Goal: Task Accomplishment & Management: Manage account settings

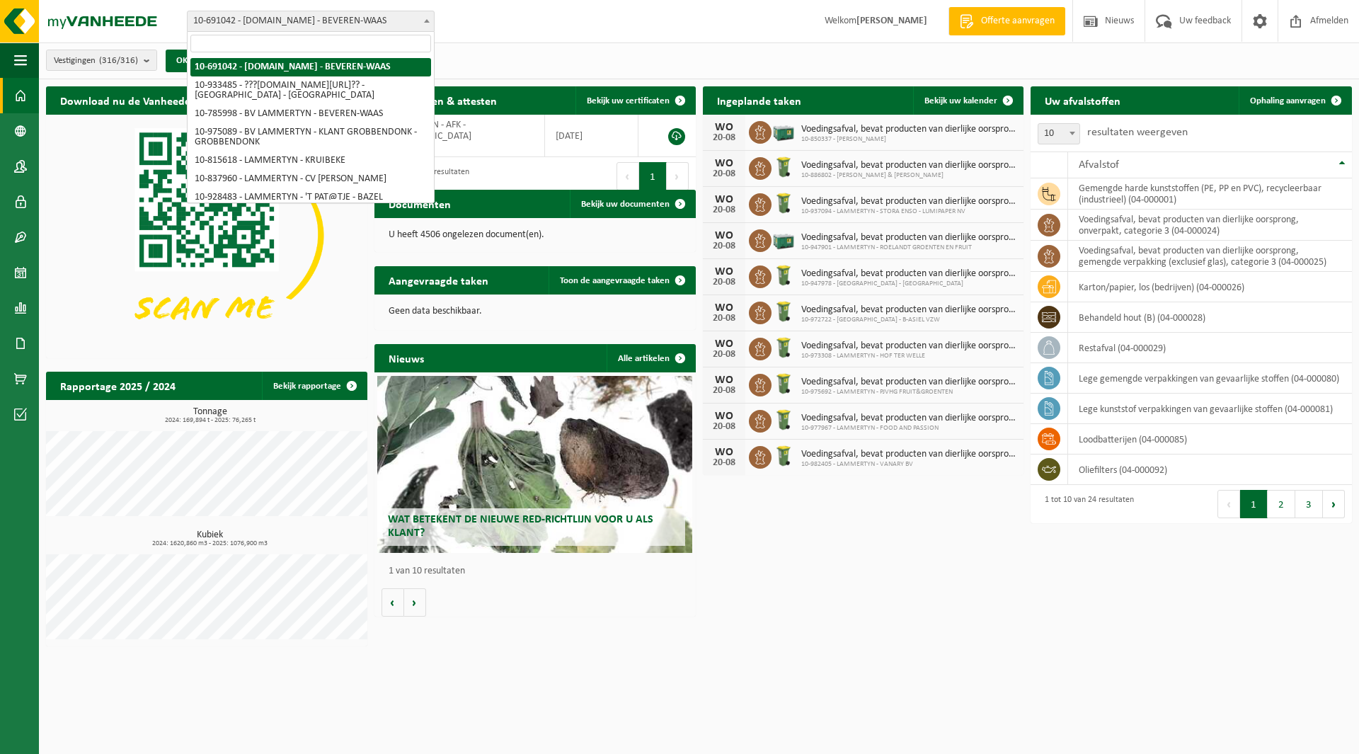
click at [308, 18] on span "10-691042 - [DOMAIN_NAME] - BEVEREN-WAAS" at bounding box center [311, 21] width 246 height 20
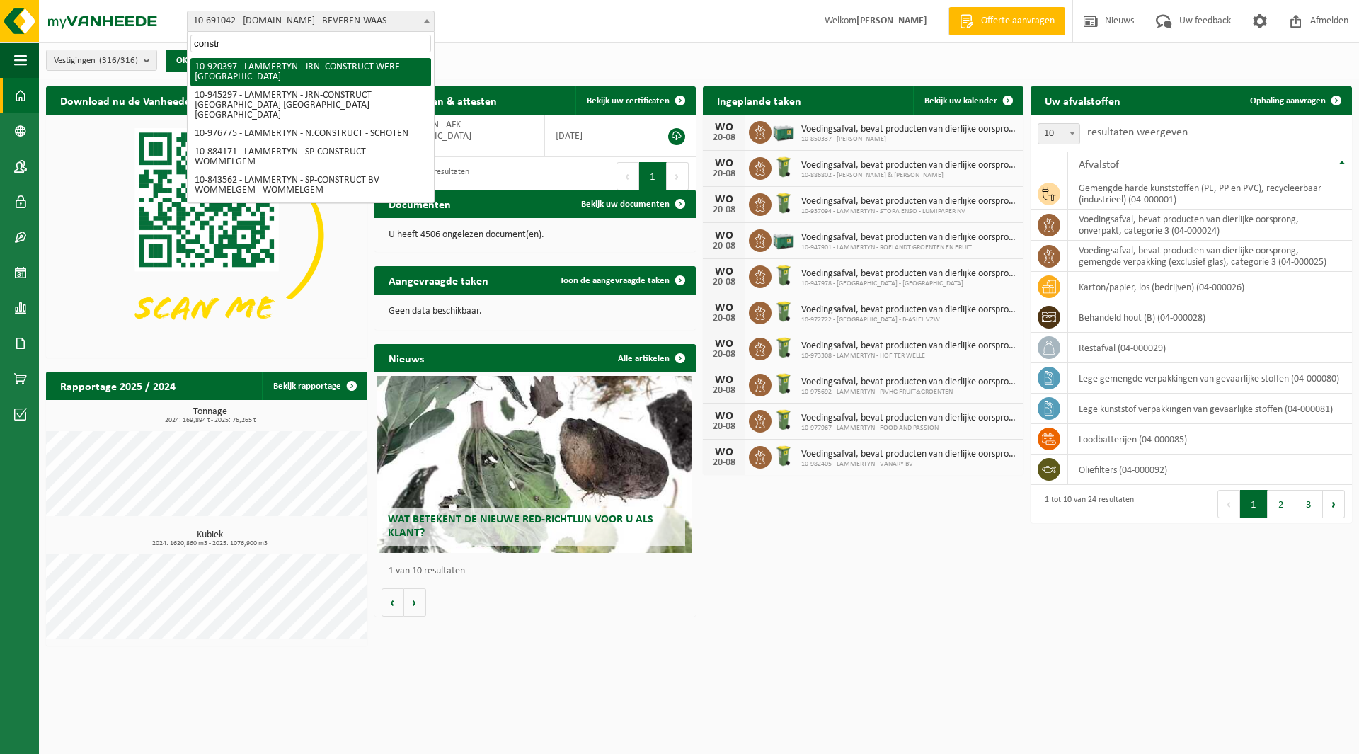
scroll to position [160, 0]
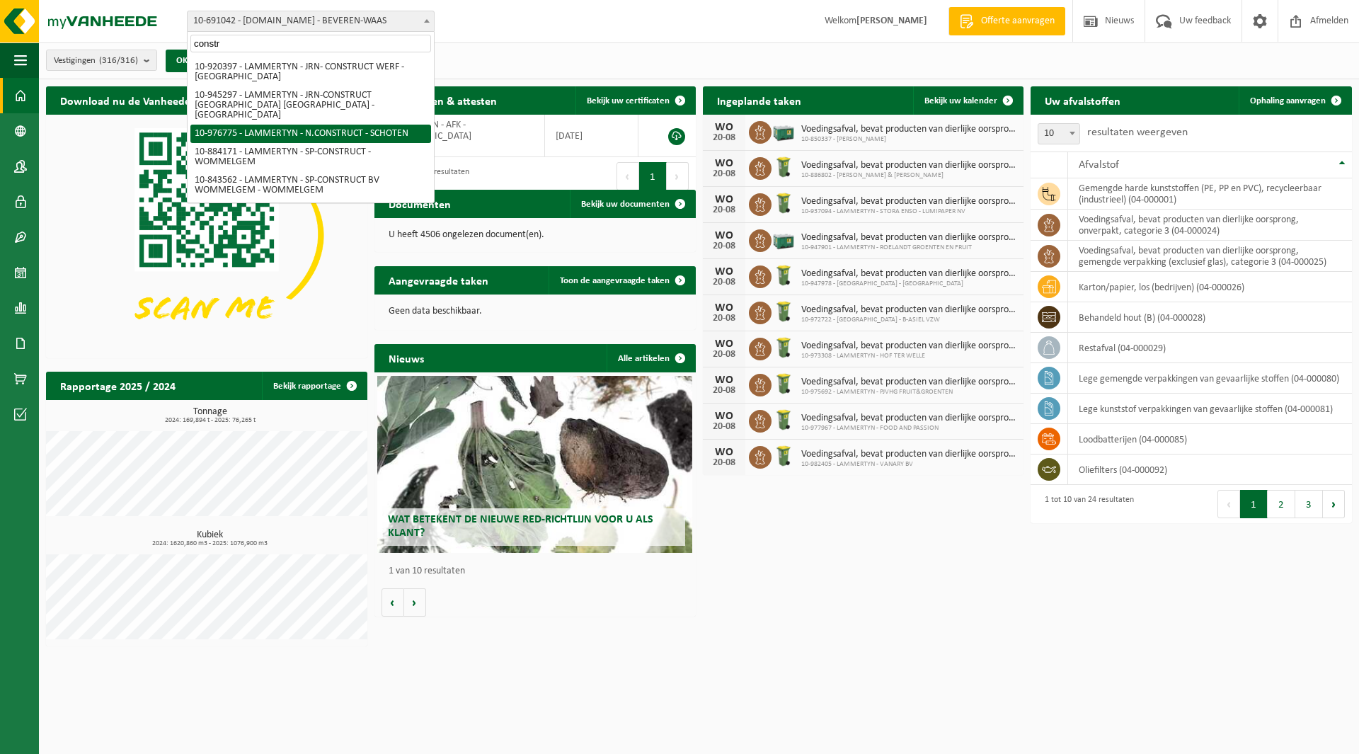
type input "constr"
select select "159068"
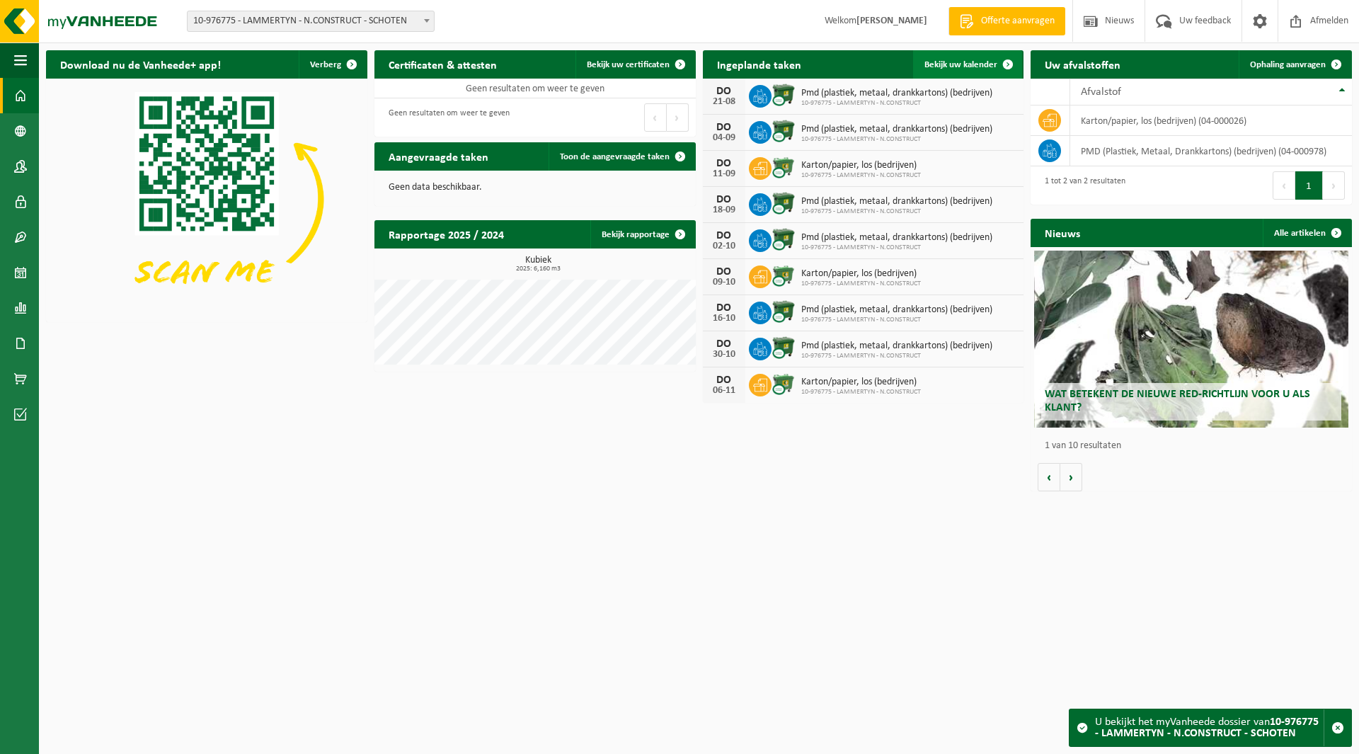
click at [979, 62] on span "Bekijk uw kalender" at bounding box center [960, 64] width 73 height 9
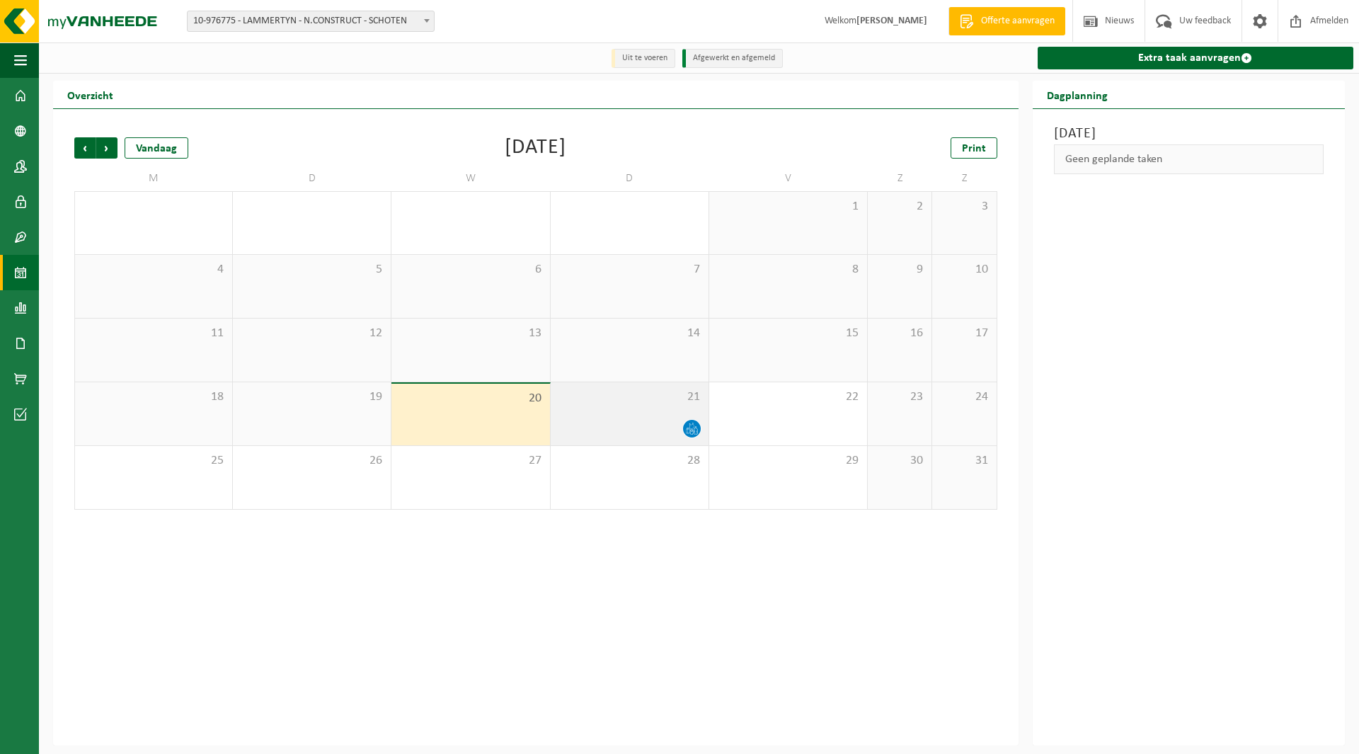
click at [665, 392] on span "21" at bounding box center [630, 397] width 144 height 16
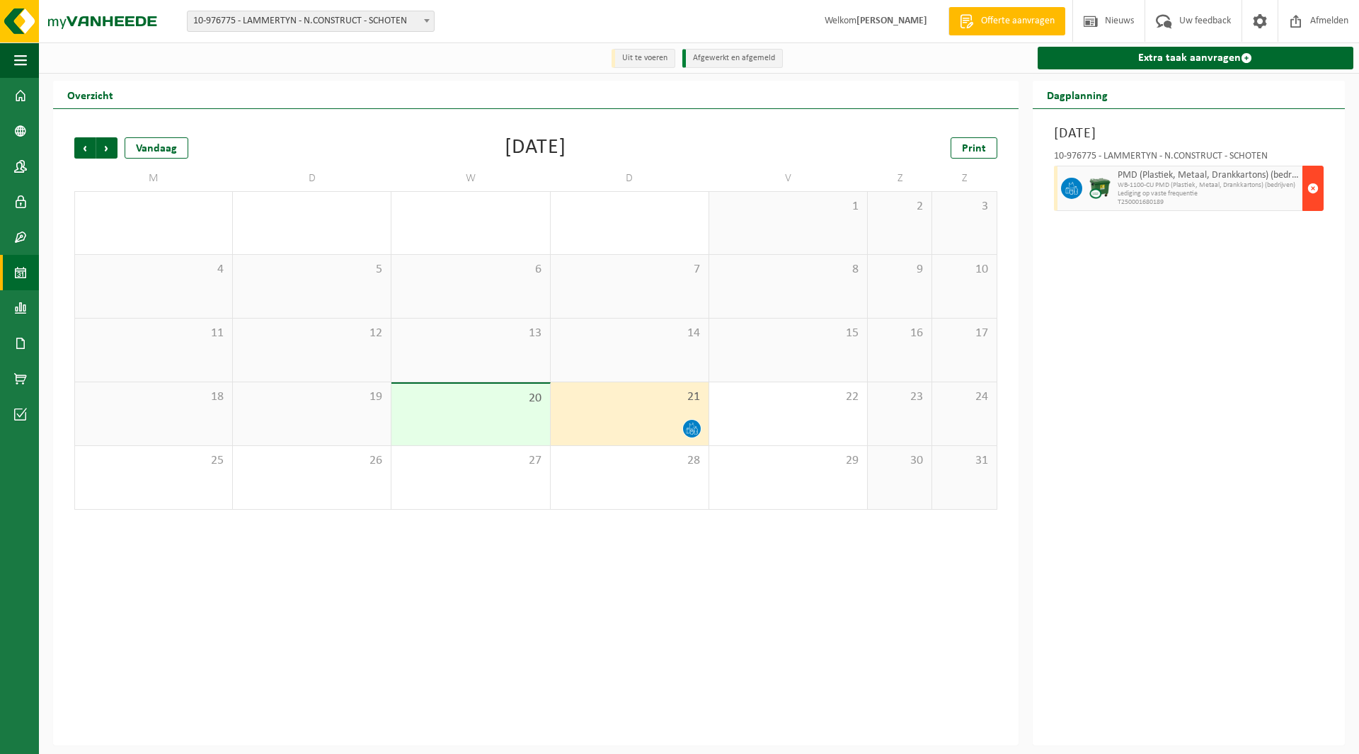
click at [1306, 184] on button "button" at bounding box center [1312, 188] width 21 height 45
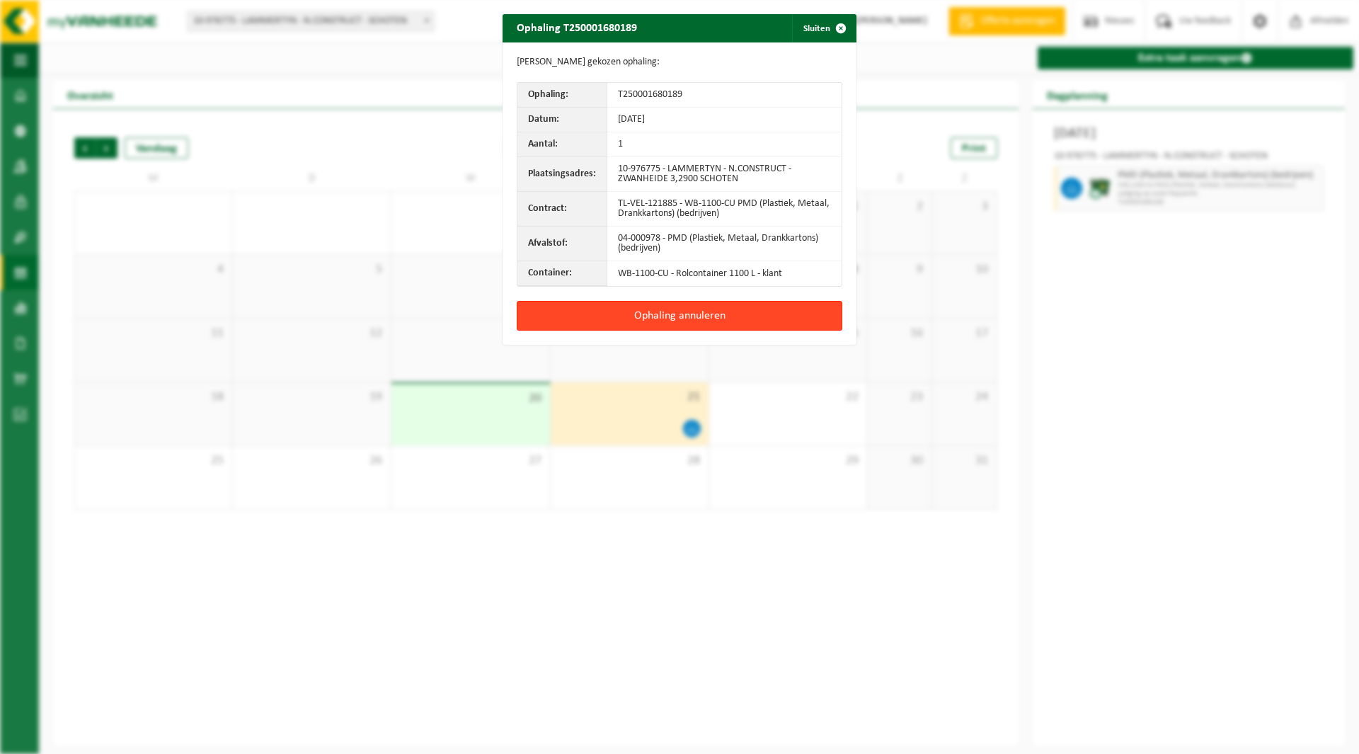
click at [666, 315] on button "Ophaling annuleren" at bounding box center [680, 316] width 326 height 30
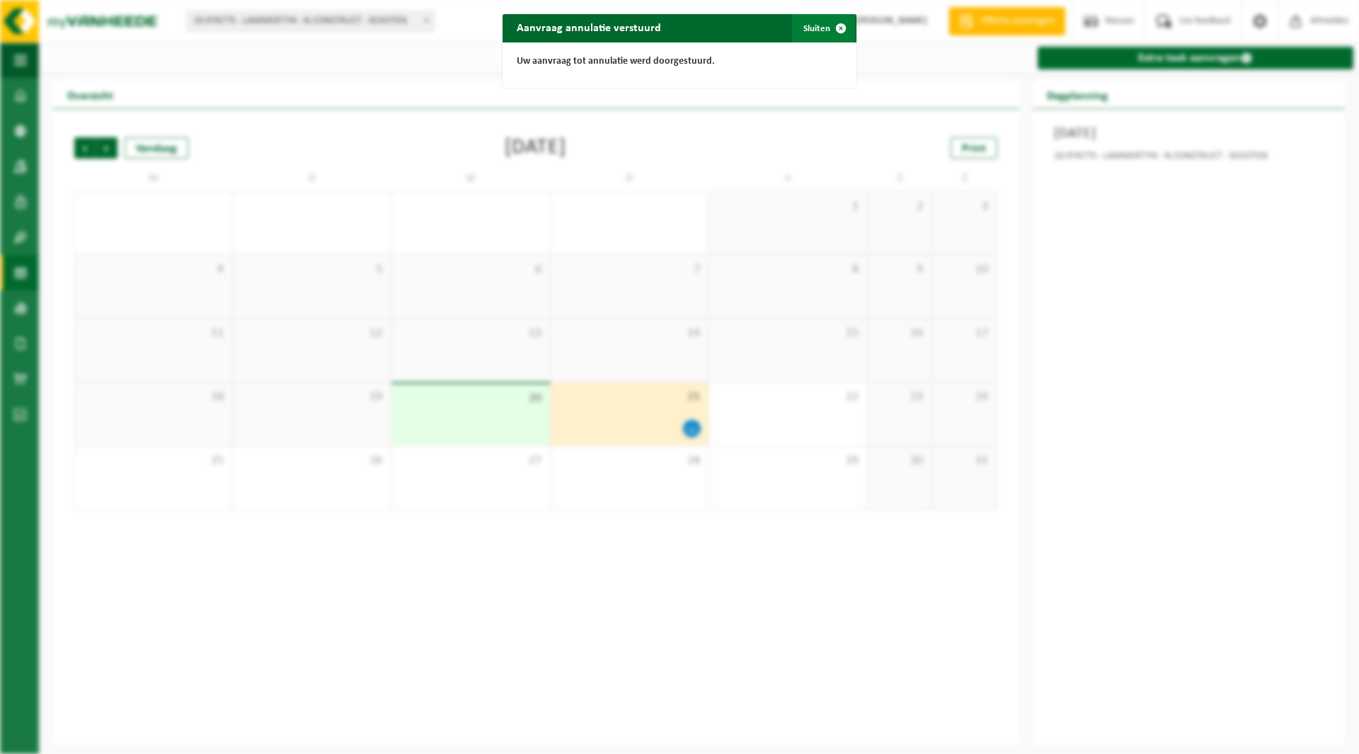
click at [827, 29] on span "button" at bounding box center [841, 28] width 28 height 28
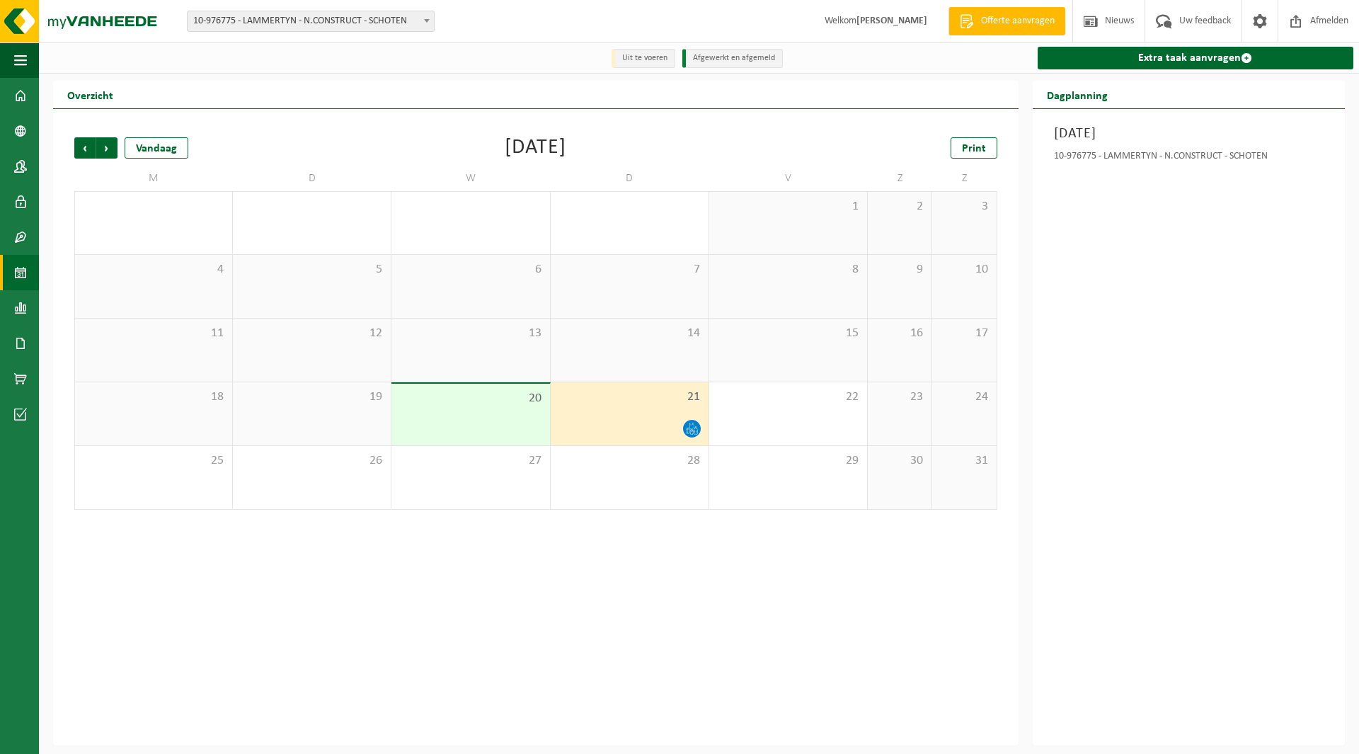
click at [248, 26] on span "10-976775 - LAMMERTYN - N.CONSTRUCT - SCHOTEN" at bounding box center [311, 21] width 246 height 20
type input "de sutt"
select select "162275"
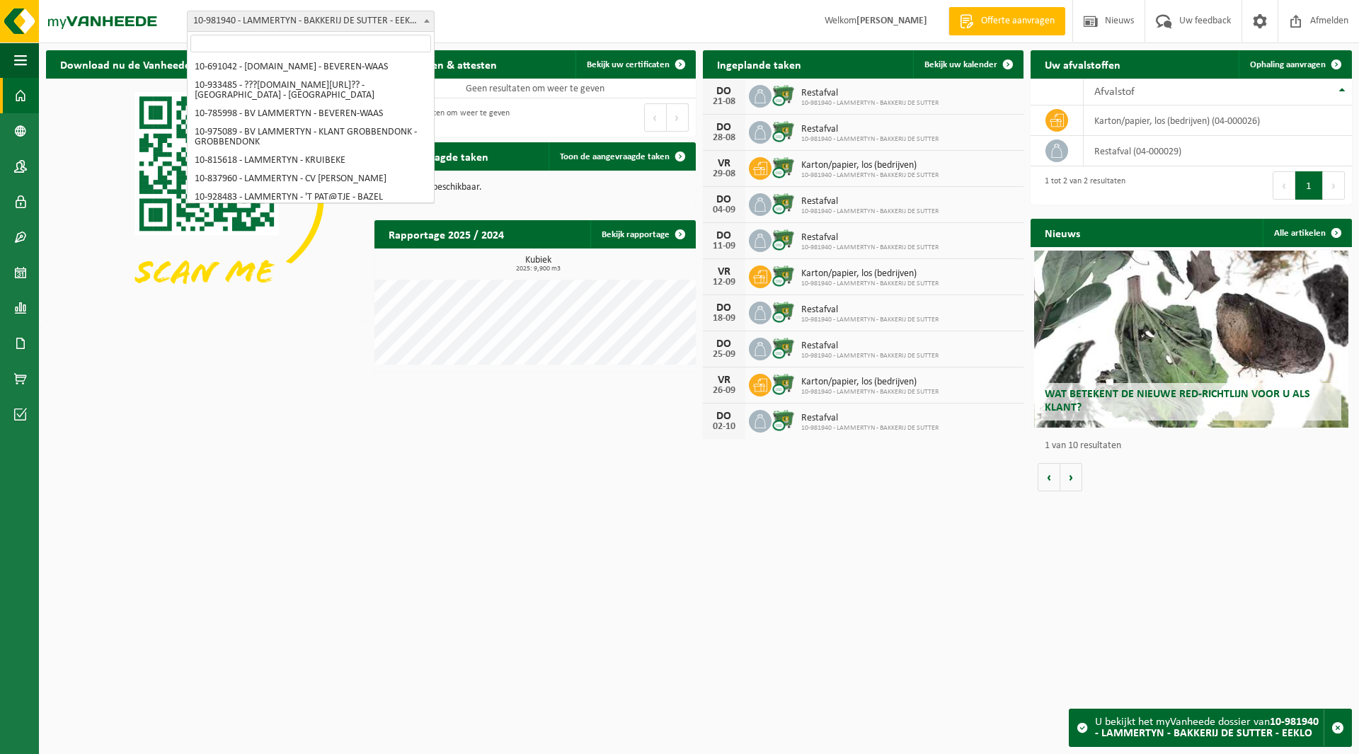
click at [254, 21] on span "10-981940 - LAMMERTYN - BAKKERIJ DE SUTTER - EEKLO" at bounding box center [311, 21] width 246 height 20
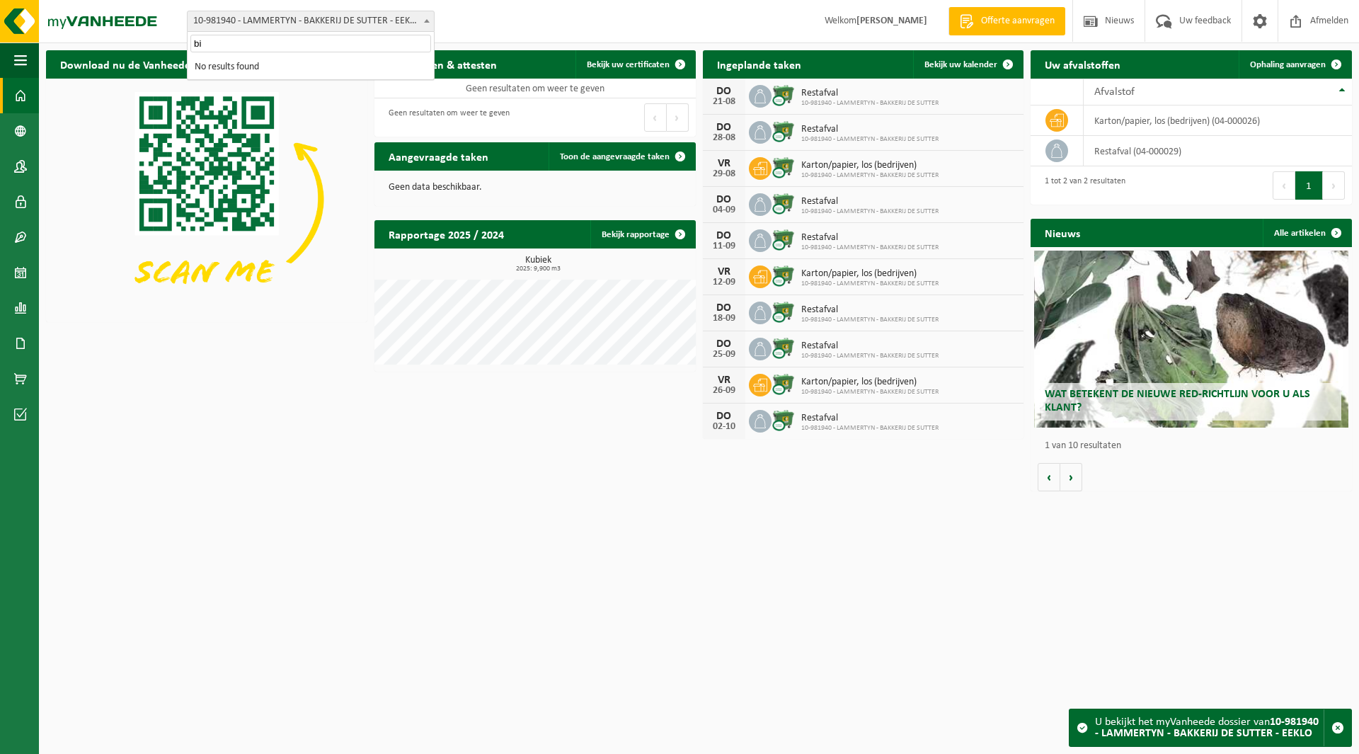
type input "b"
type input "cake"
select select "131856"
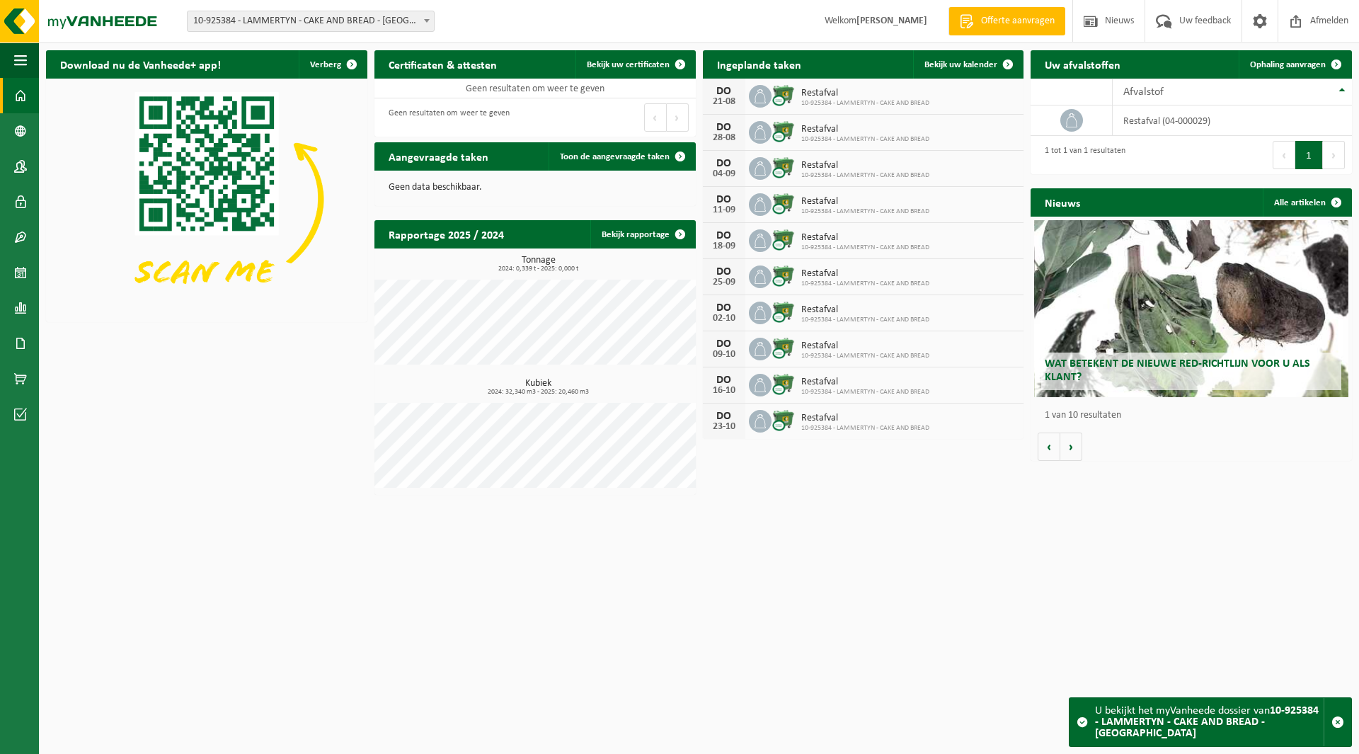
click at [216, 26] on span "10-925384 - LAMMERTYN - CAKE AND BREAD - [GEOGRAPHIC_DATA]" at bounding box center [311, 21] width 246 height 20
type input "chik"
select select "141526"
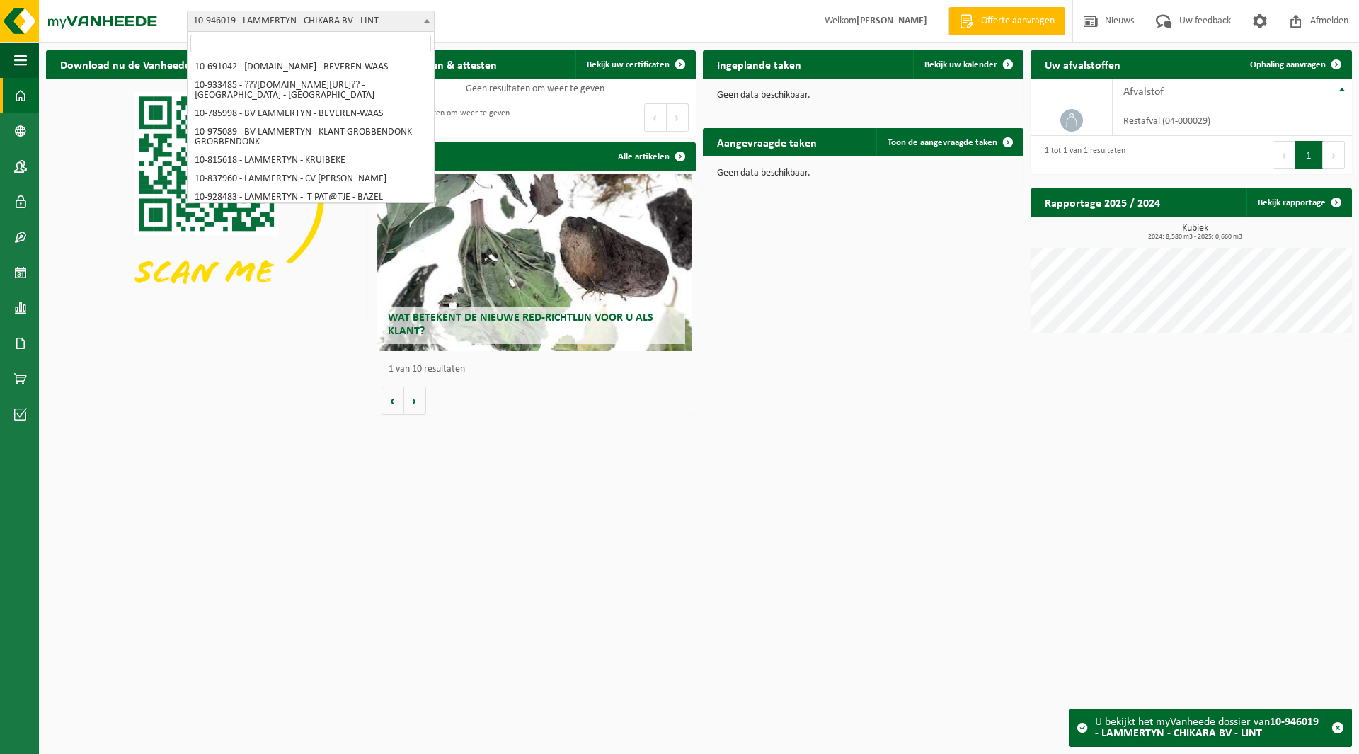
click at [246, 23] on span "10-946019 - LAMMERTYN - CHIKARA BV - LINT" at bounding box center [311, 21] width 246 height 20
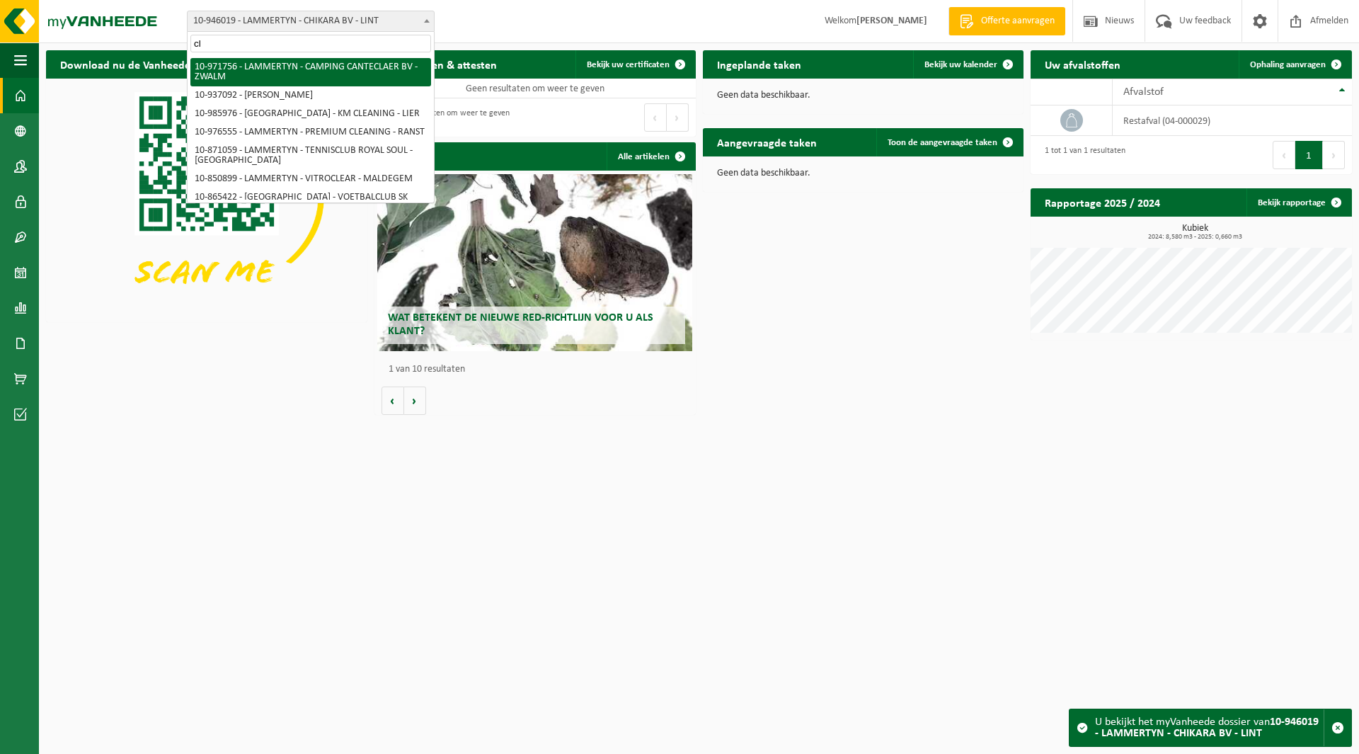
type input "c"
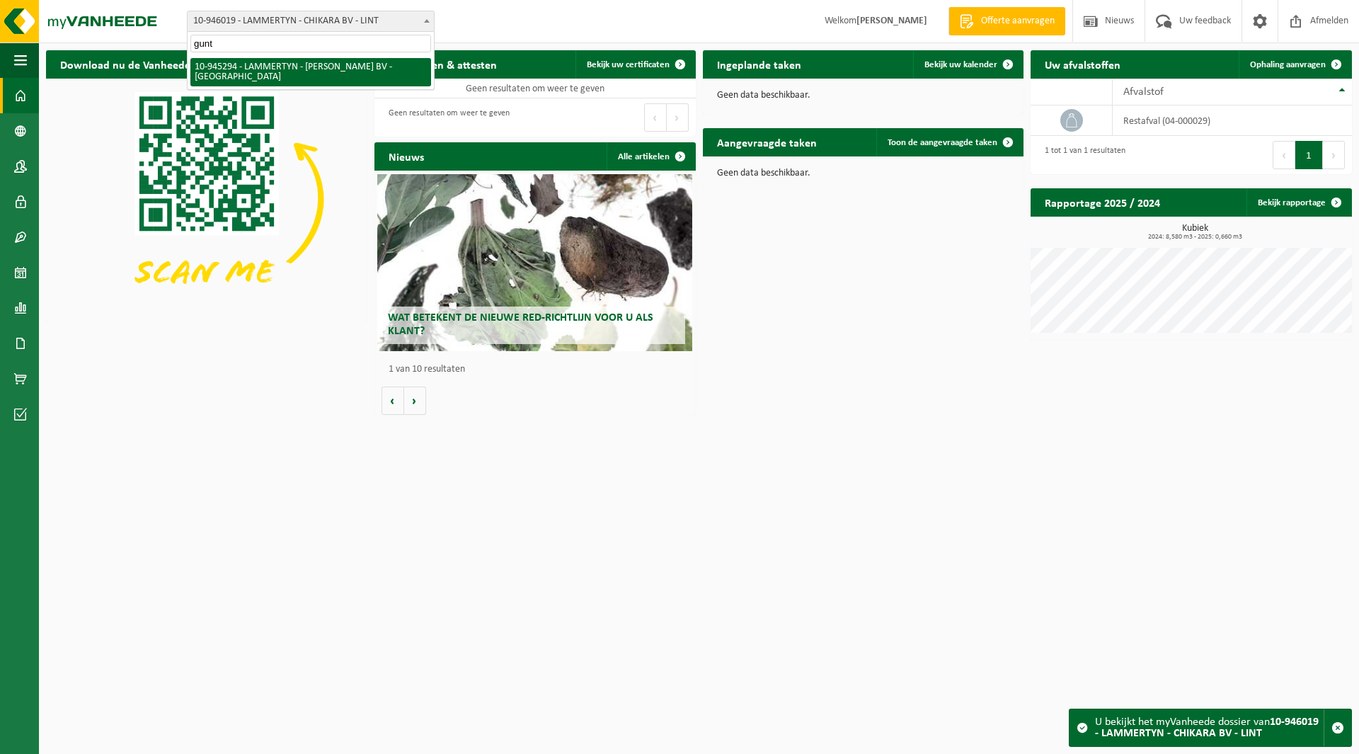
type input "gunt"
select select "141167"
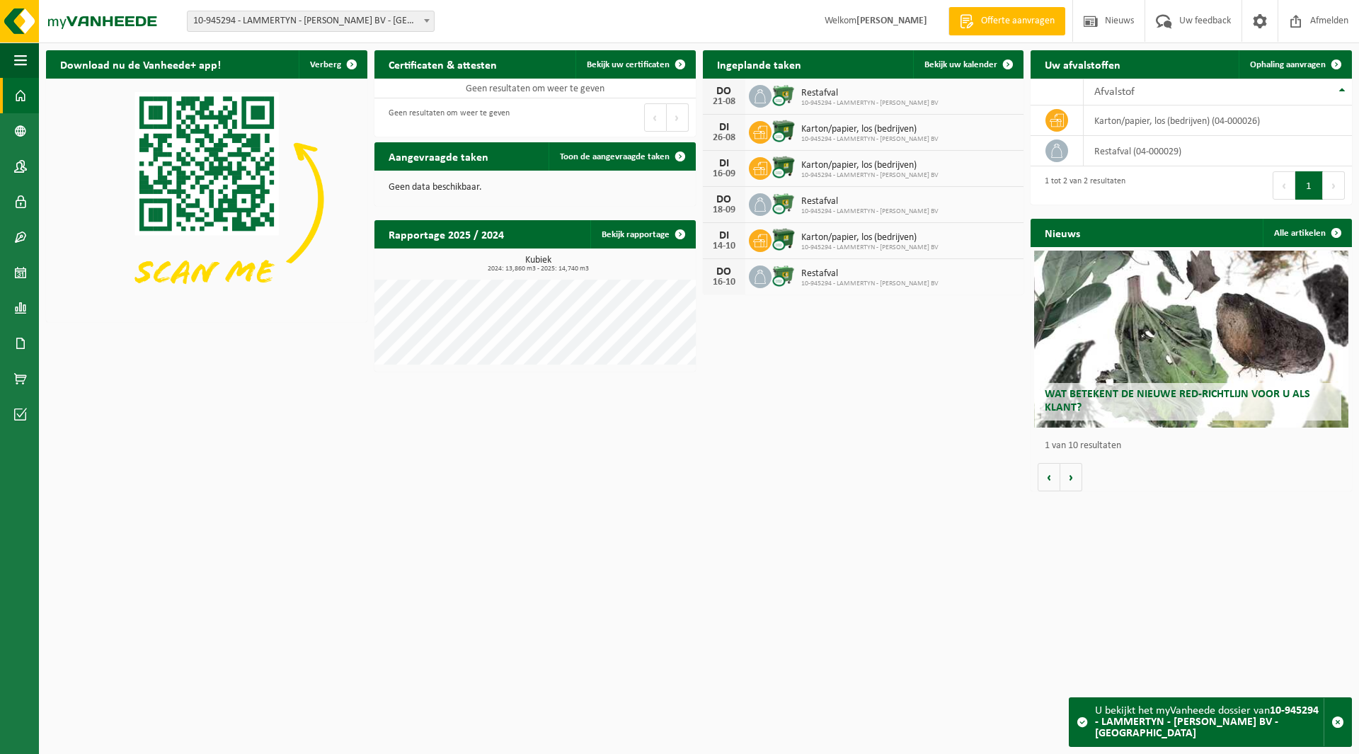
click at [222, 19] on span "10-945294 - LAMMERTYN - [PERSON_NAME] BV - [GEOGRAPHIC_DATA]" at bounding box center [311, 21] width 246 height 20
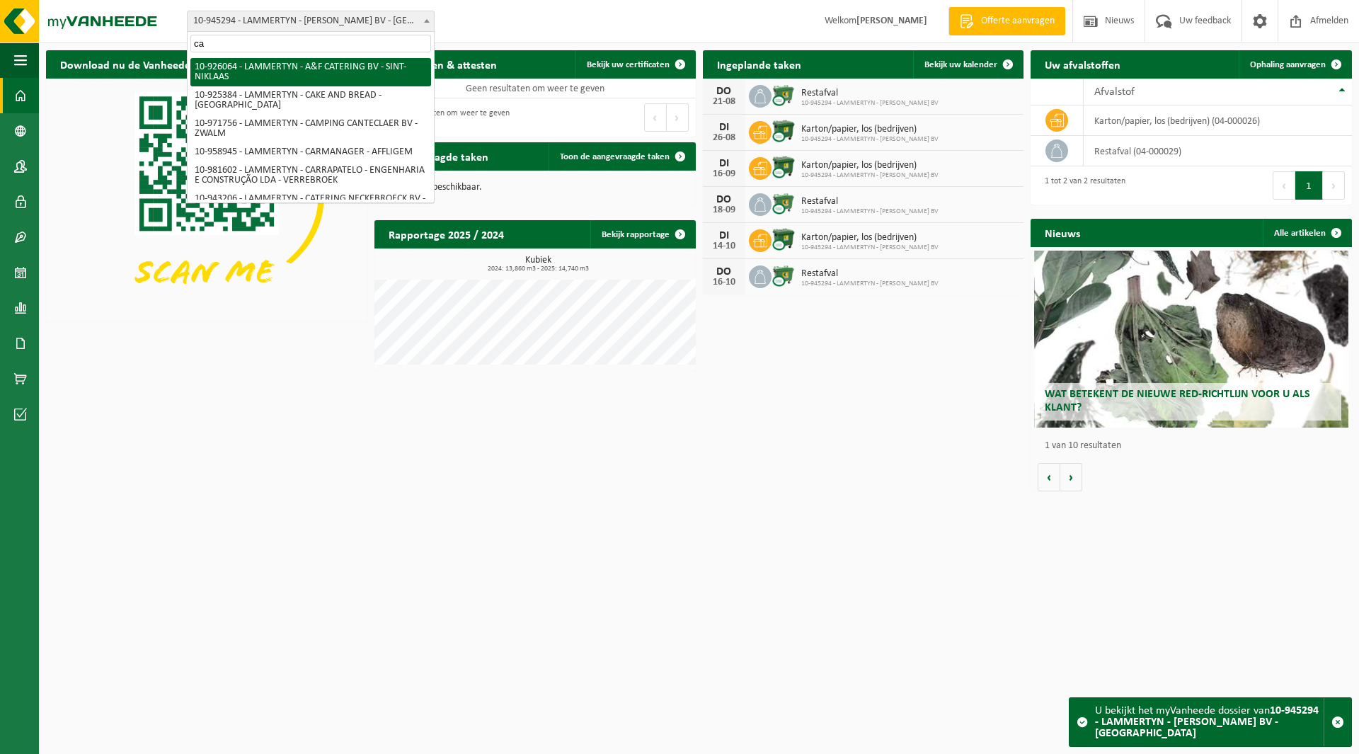
type input "c"
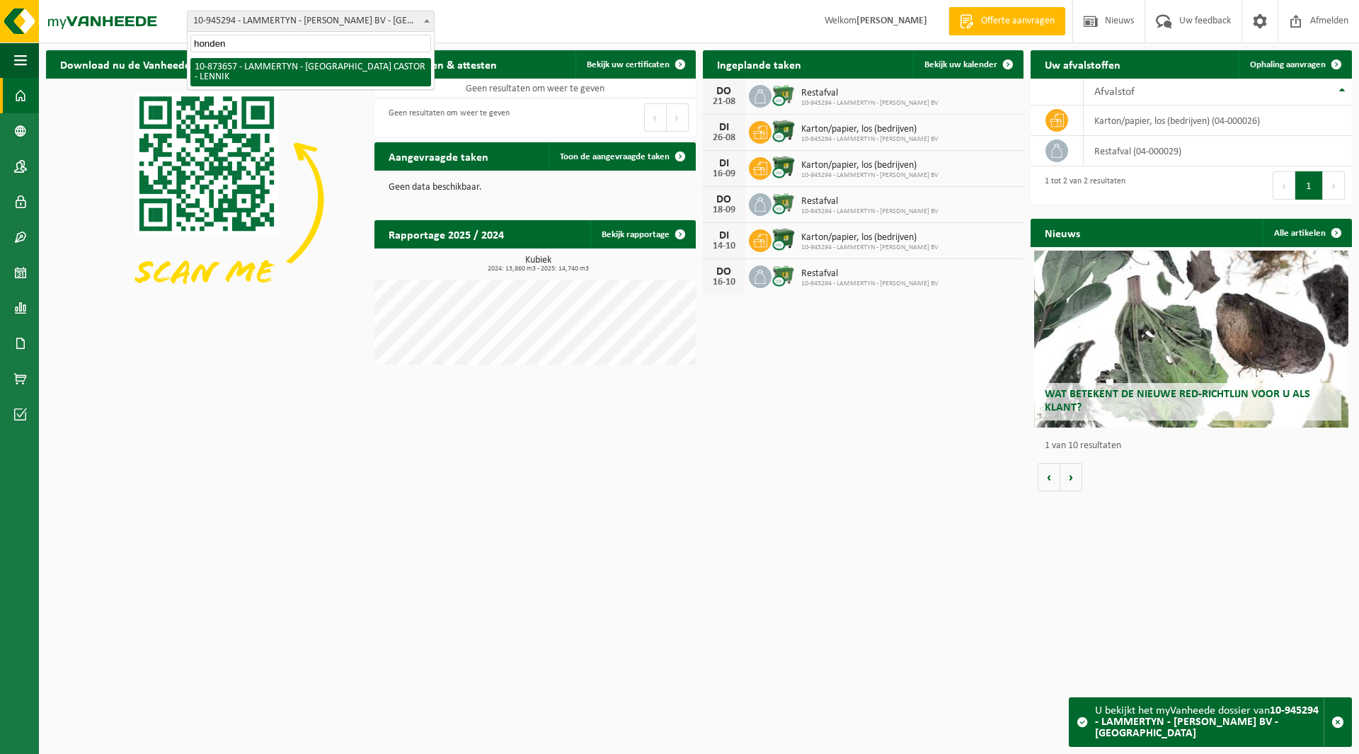
type input "honden"
select select "106291"
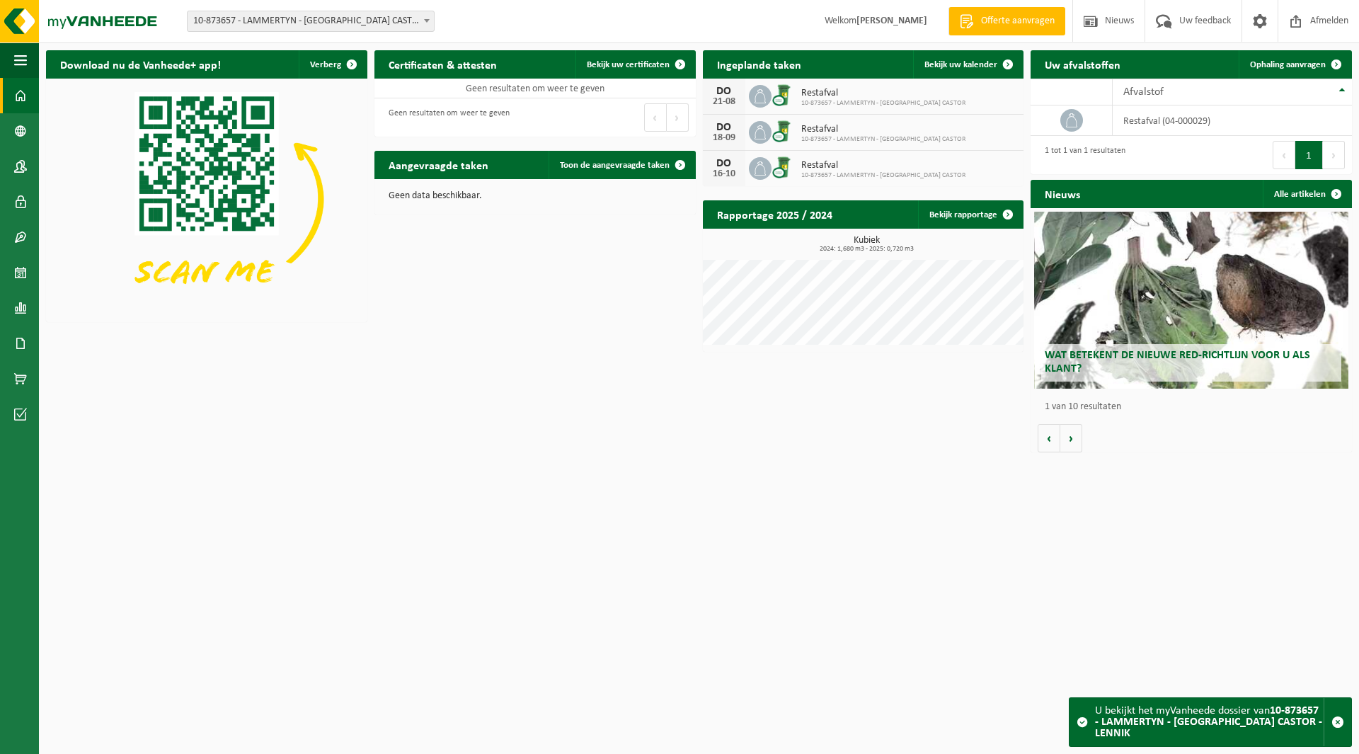
click at [219, 23] on span "10-873657 - LAMMERTYN - [GEOGRAPHIC_DATA] CASTOR - LENNIK" at bounding box center [311, 21] width 246 height 20
type input "hopp"
select select "159546"
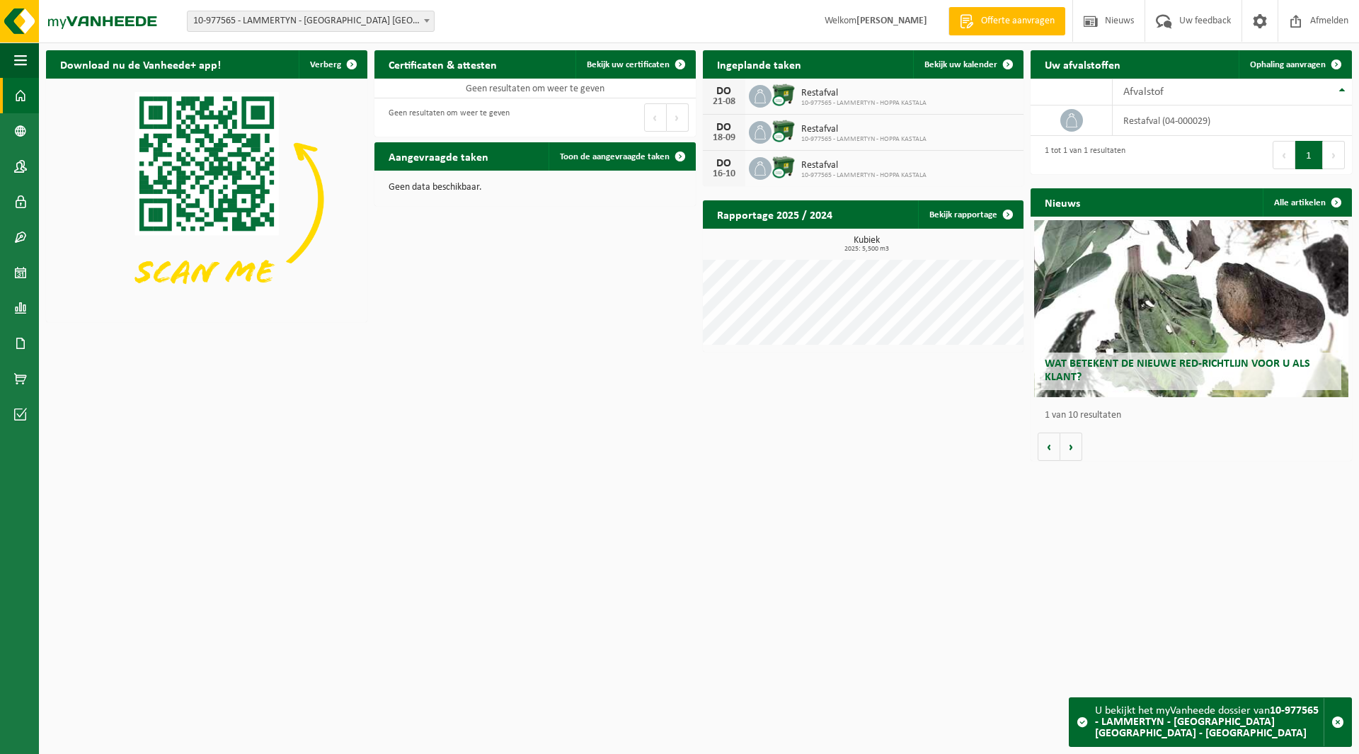
click at [299, 18] on span "10-977565 - LAMMERTYN - [GEOGRAPHIC_DATA] [GEOGRAPHIC_DATA] - [GEOGRAPHIC_DATA]" at bounding box center [311, 21] width 246 height 20
type input "jp"
select select "136786"
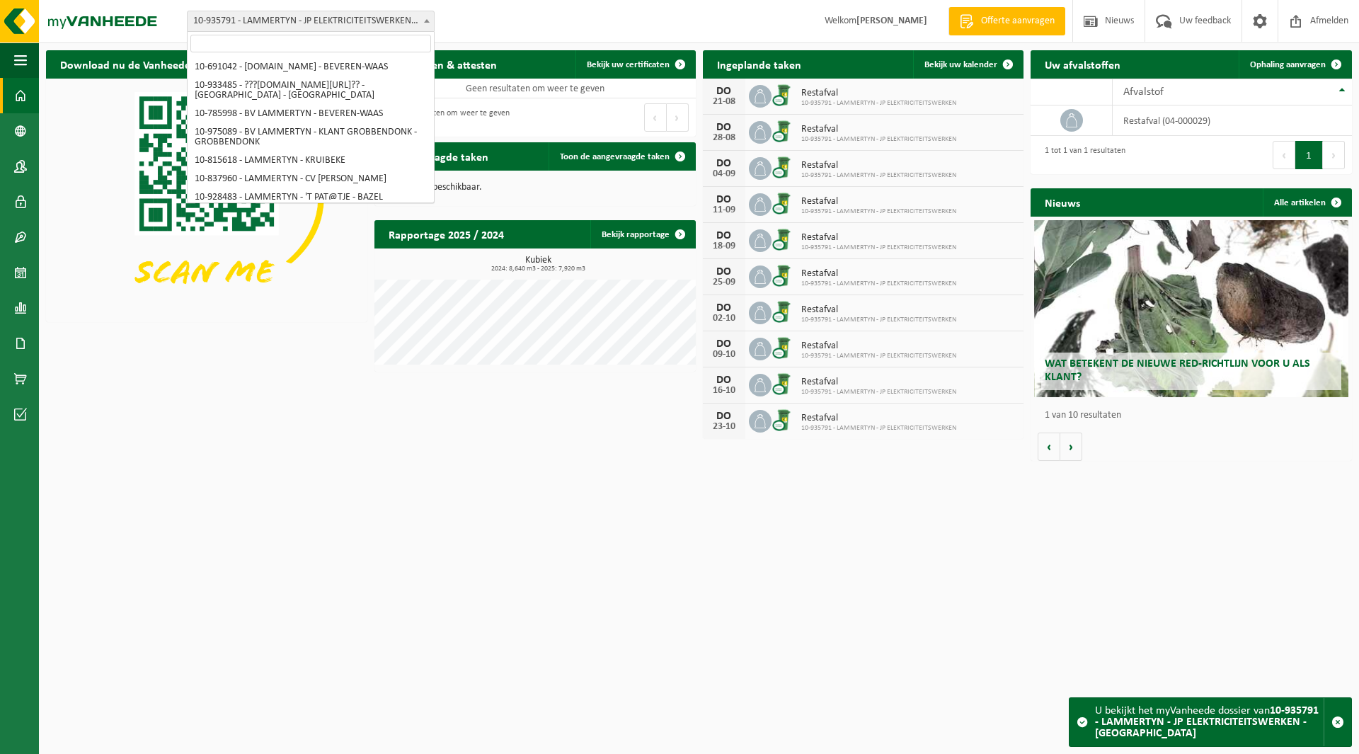
click at [276, 18] on span "10-935791 - LAMMERTYN - JP ELEKTRICITEITSWERKEN - [GEOGRAPHIC_DATA]" at bounding box center [311, 21] width 246 height 20
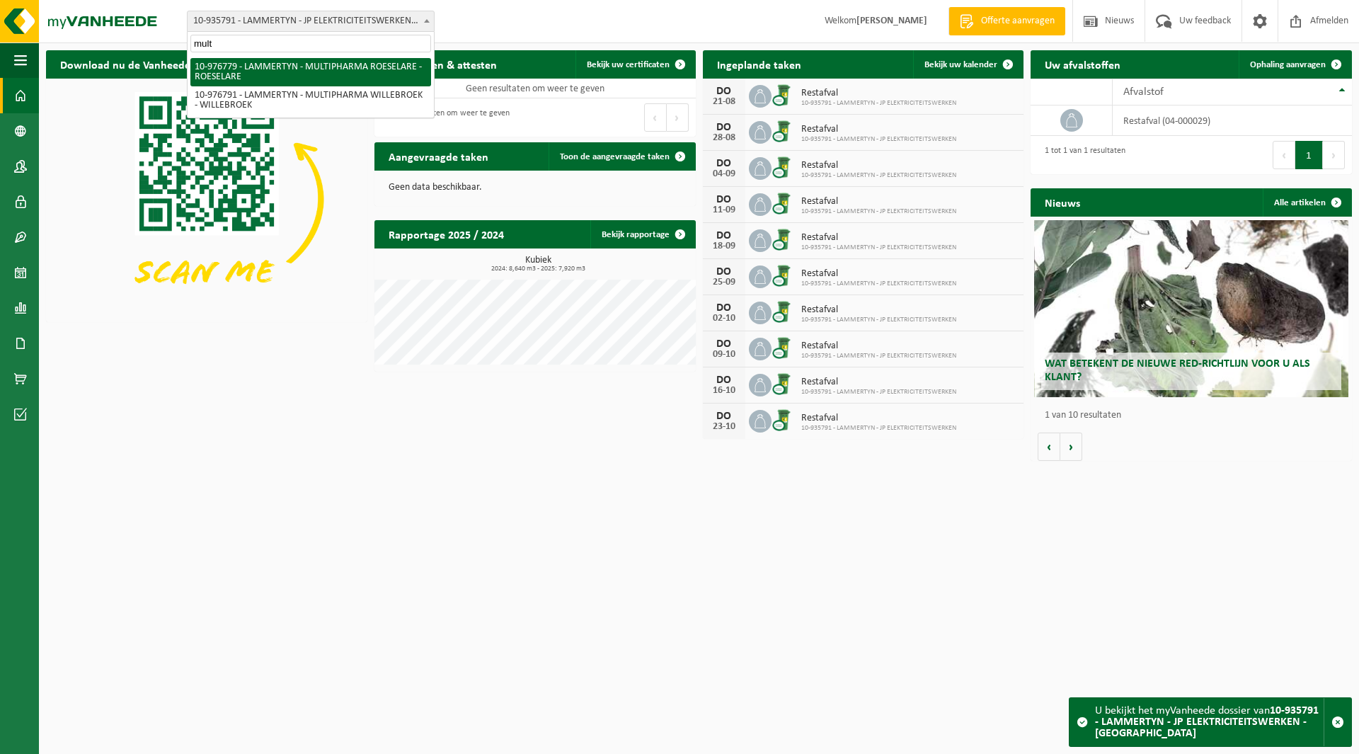
type input "mult"
select select "159070"
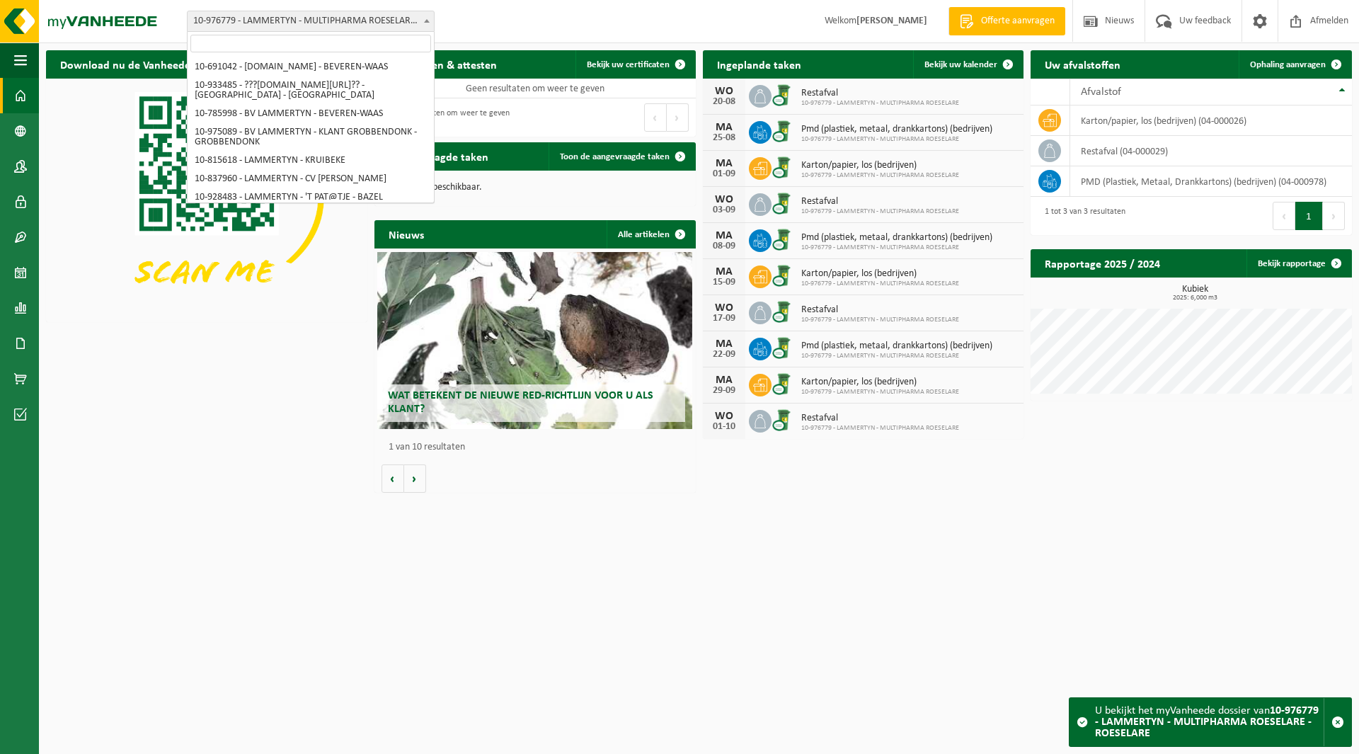
click at [253, 22] on span "10-976779 - LAMMERTYN - MULTIPHARMA ROESELARE - ROESELARE" at bounding box center [311, 21] width 246 height 20
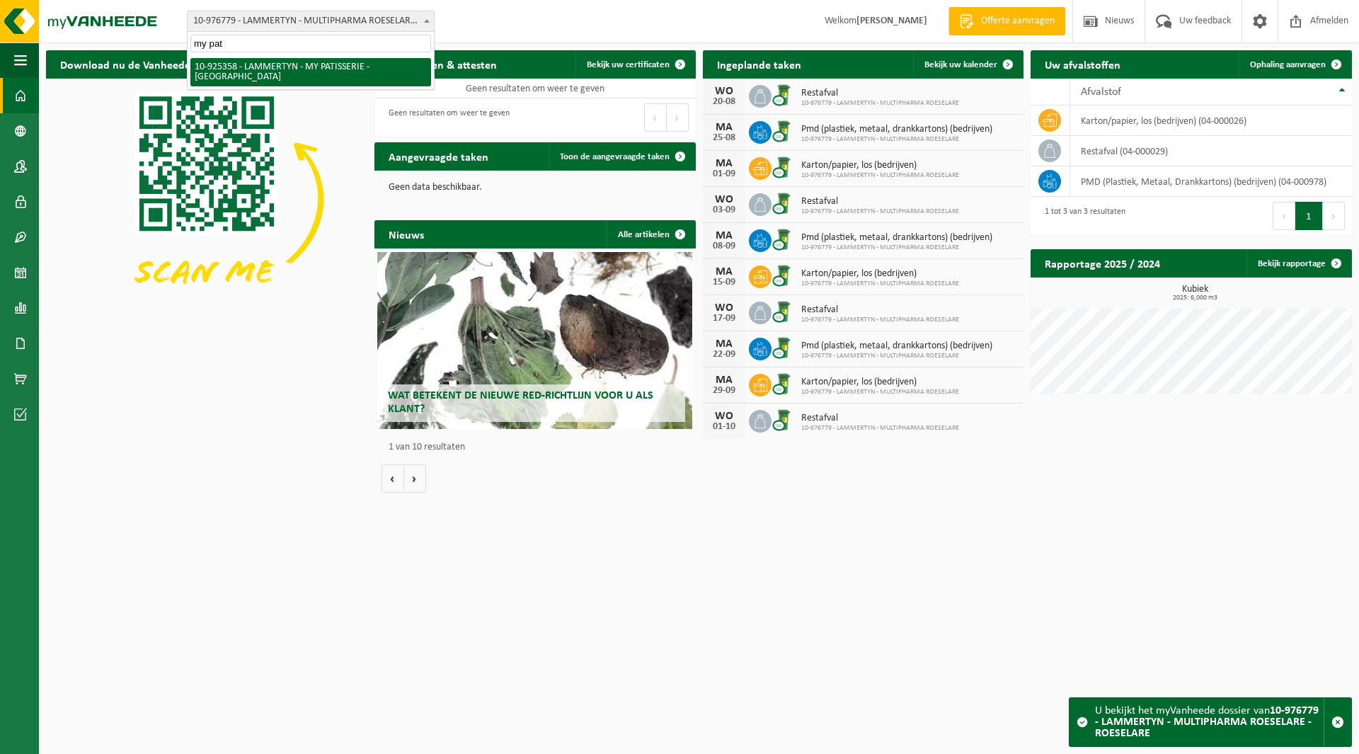
type input "my pat"
select select "131844"
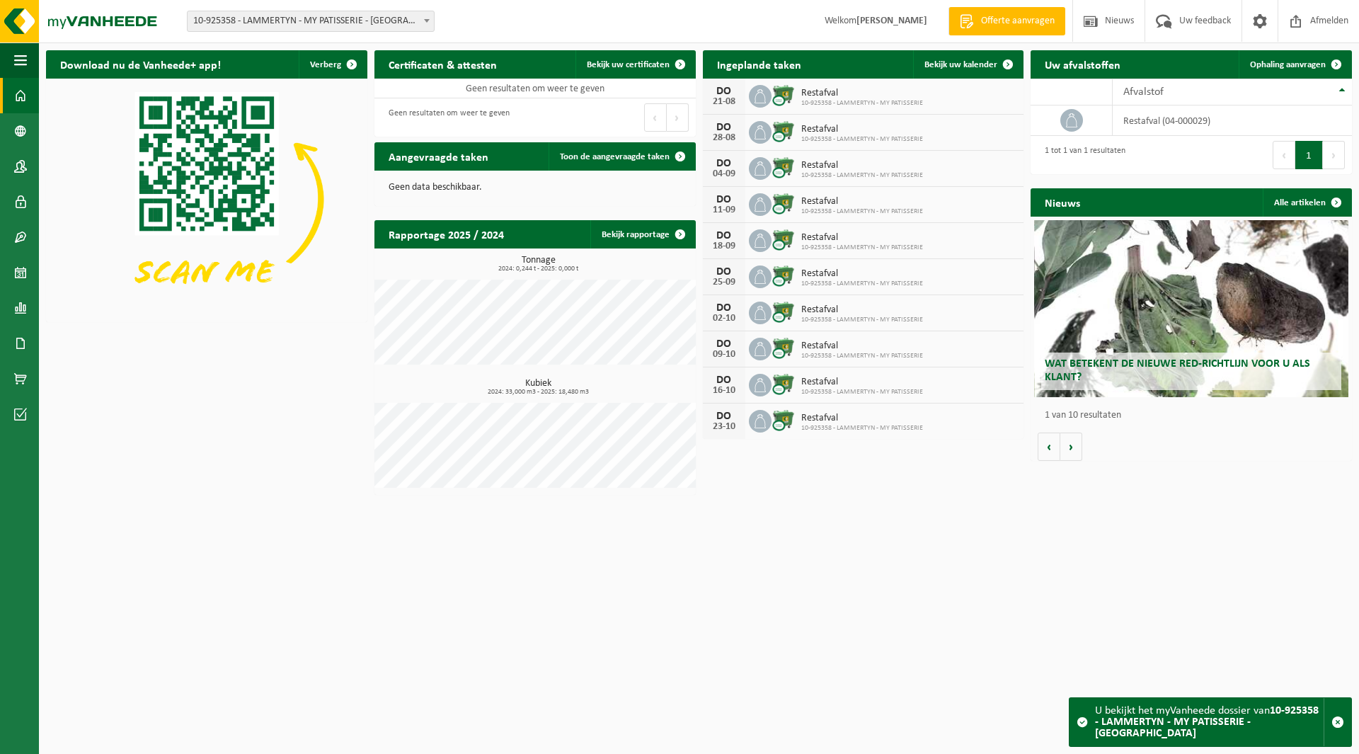
click at [277, 27] on span "10-925358 - LAMMERTYN - MY PATISSERIE - [GEOGRAPHIC_DATA]" at bounding box center [311, 21] width 246 height 20
type input "new c"
select select "165194"
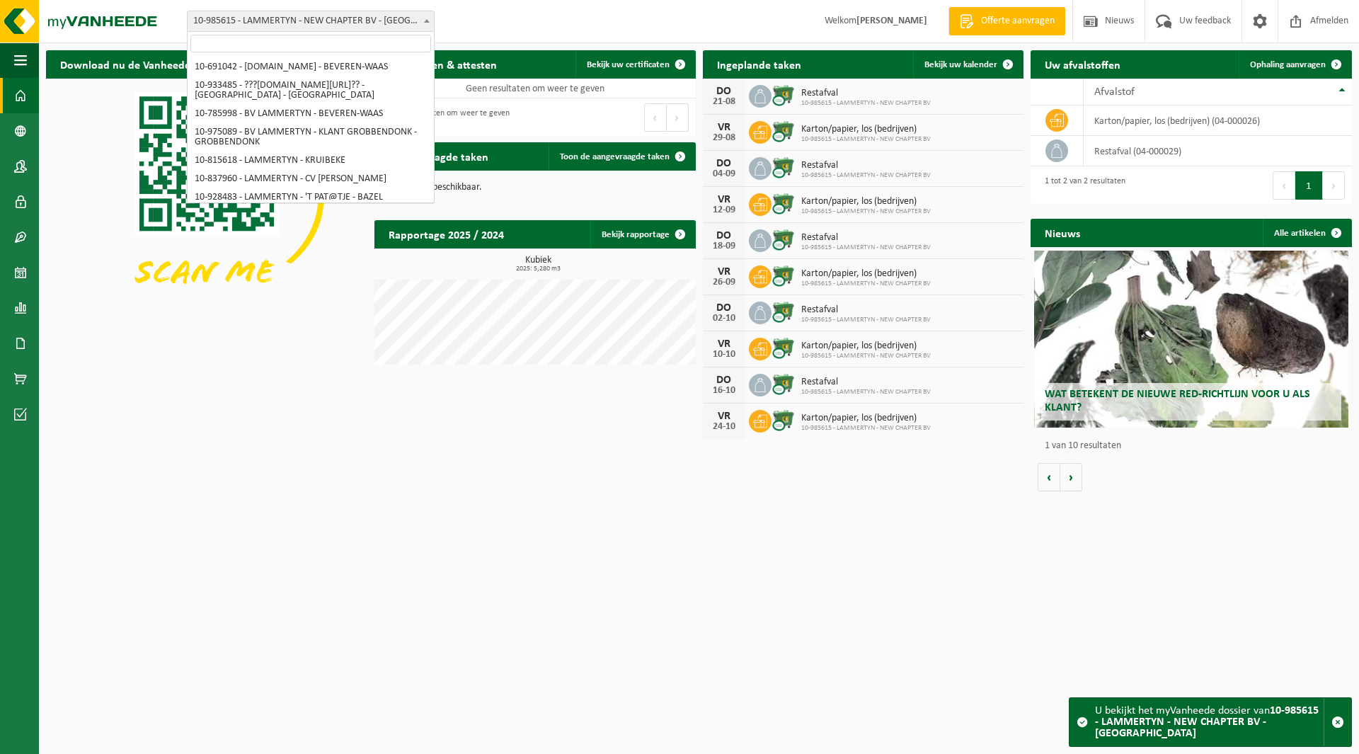
click at [282, 17] on span "10-985615 - LAMMERTYN - NEW CHAPTER BV - [GEOGRAPHIC_DATA]" at bounding box center [311, 21] width 246 height 20
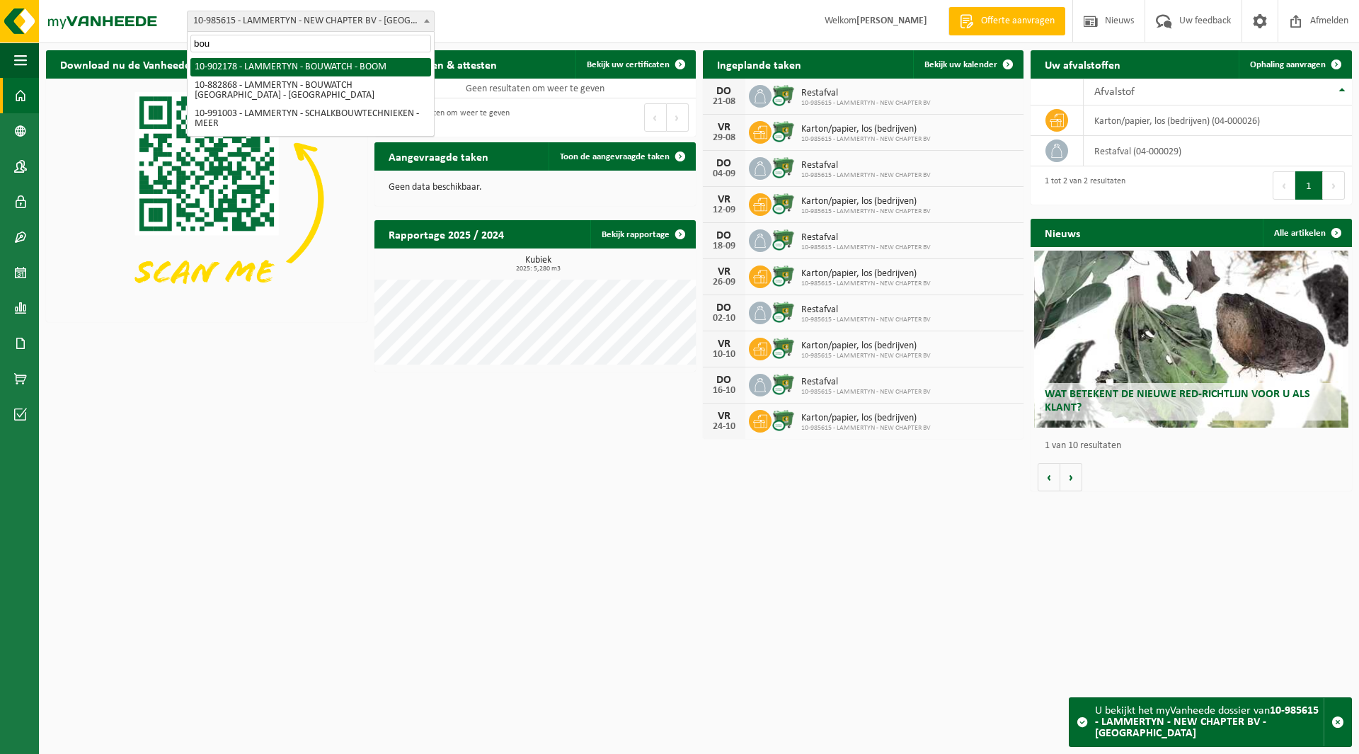
type input "bou"
select select "120149"
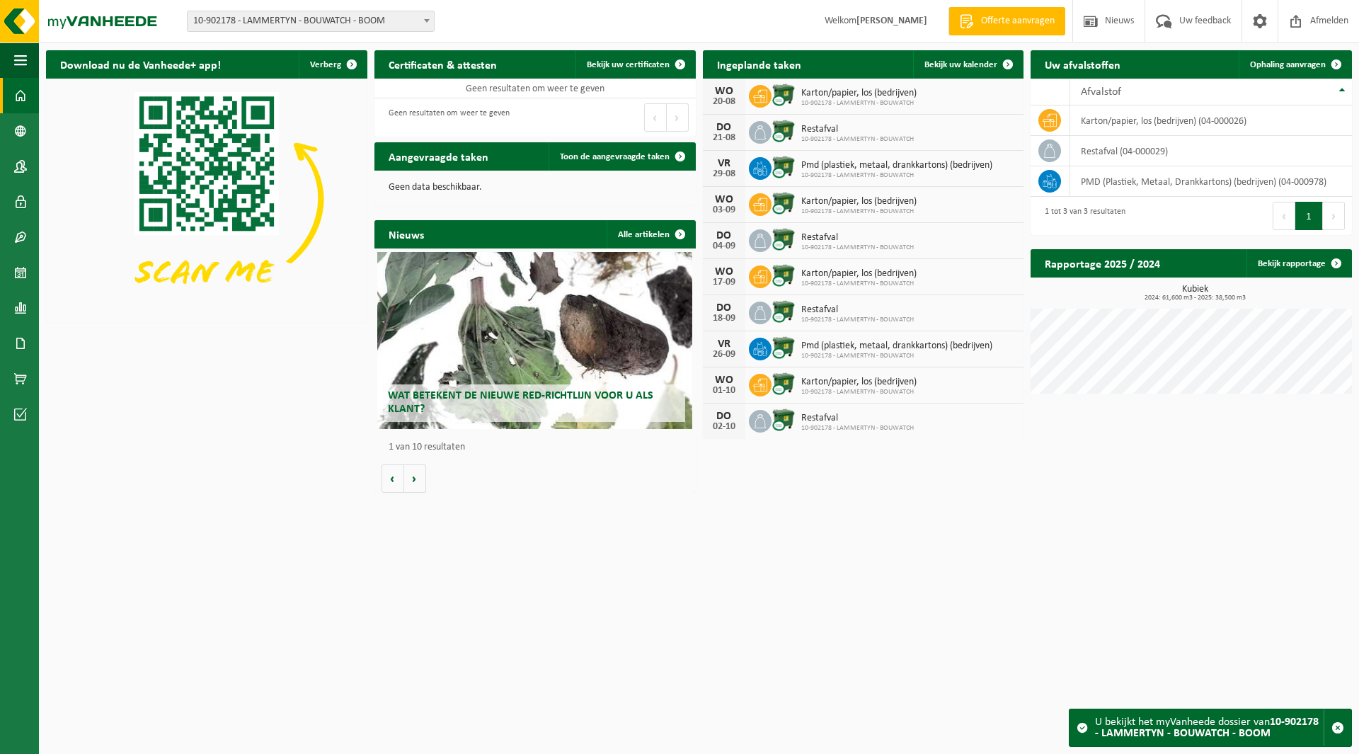
click at [238, 22] on span "10-902178 - LAMMERTYN - BOUWATCH - BOOM" at bounding box center [311, 21] width 246 height 20
type input "fer"
select select "136784"
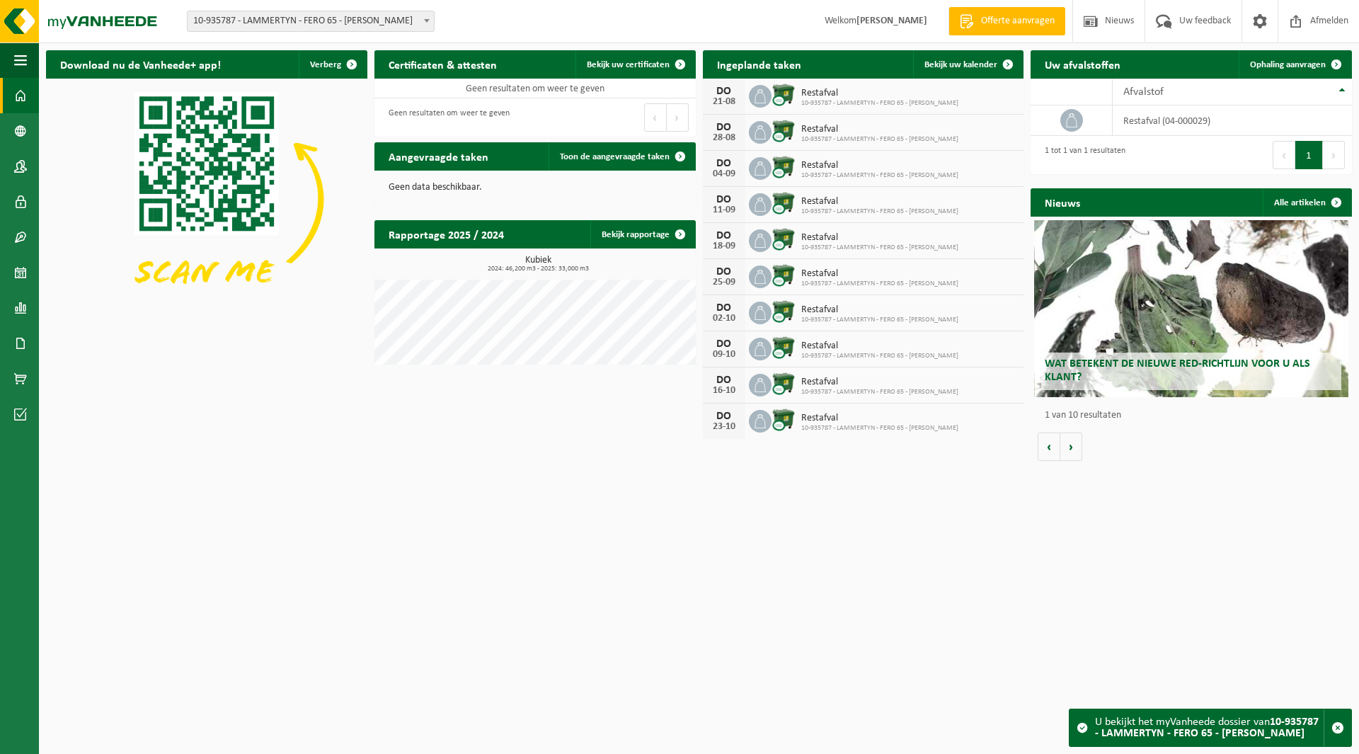
click at [270, 12] on span "10-935787 - LAMMERTYN - FERO 65 - [PERSON_NAME]" at bounding box center [311, 21] width 246 height 20
type input "je de"
select select "116940"
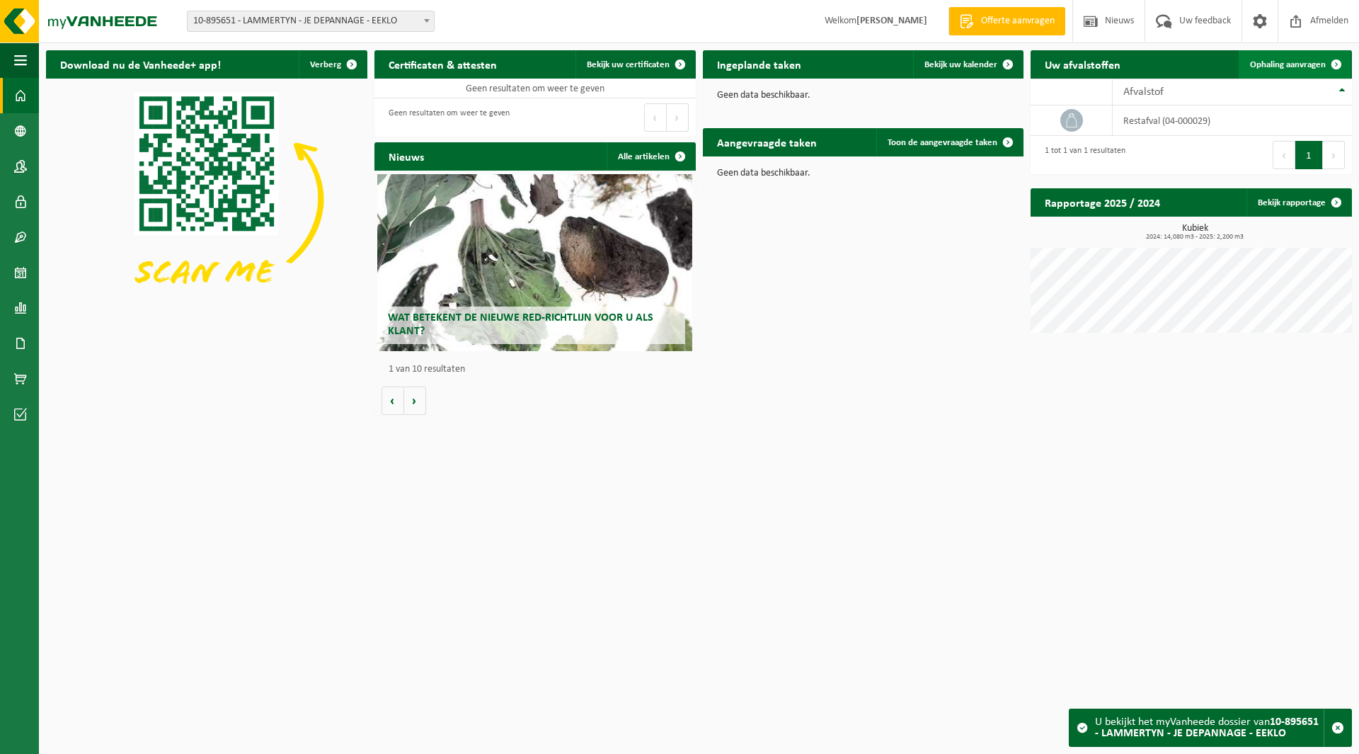
click at [1251, 67] on span "Ophaling aanvragen" at bounding box center [1288, 64] width 76 height 9
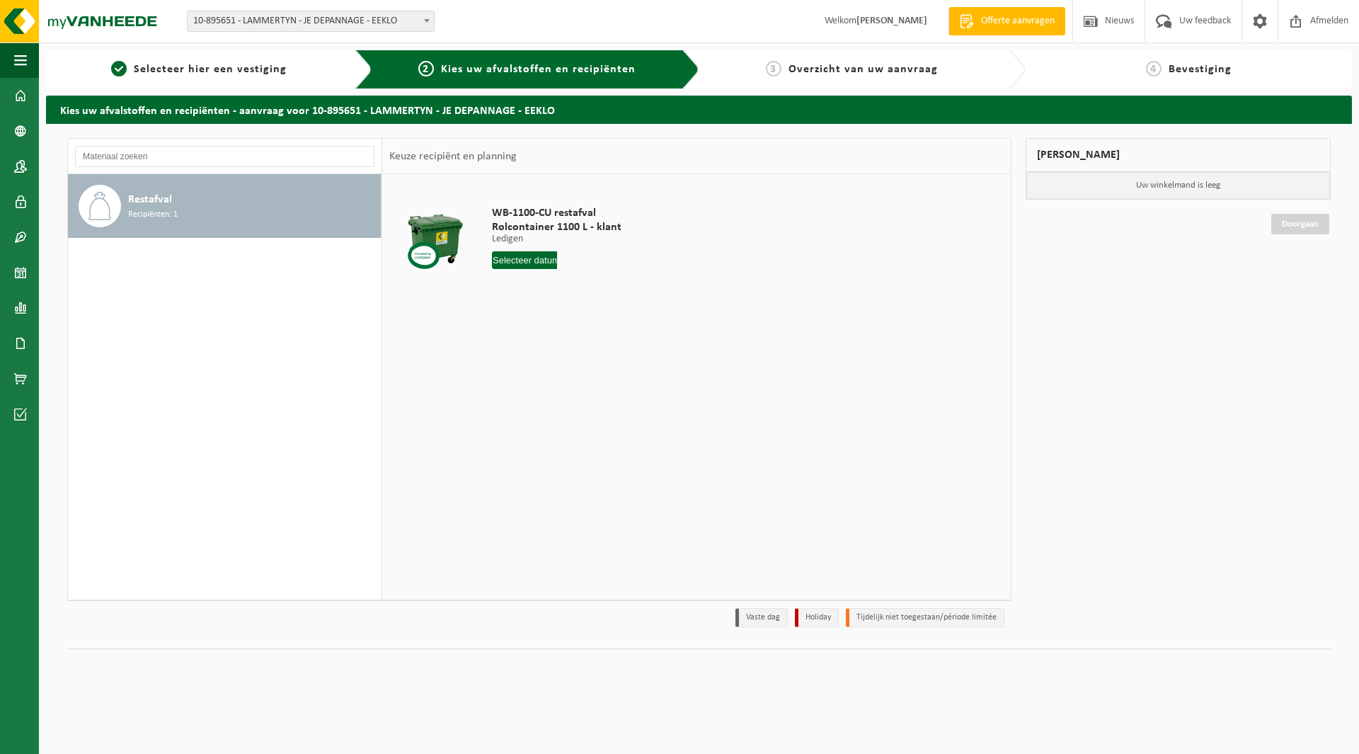
click at [529, 268] on input "text" at bounding box center [524, 260] width 65 height 18
click at [585, 407] on div "21" at bounding box center [579, 408] width 25 height 23
type input "Van [DATE]"
click at [544, 318] on button "In winkelmand" at bounding box center [532, 313] width 78 height 23
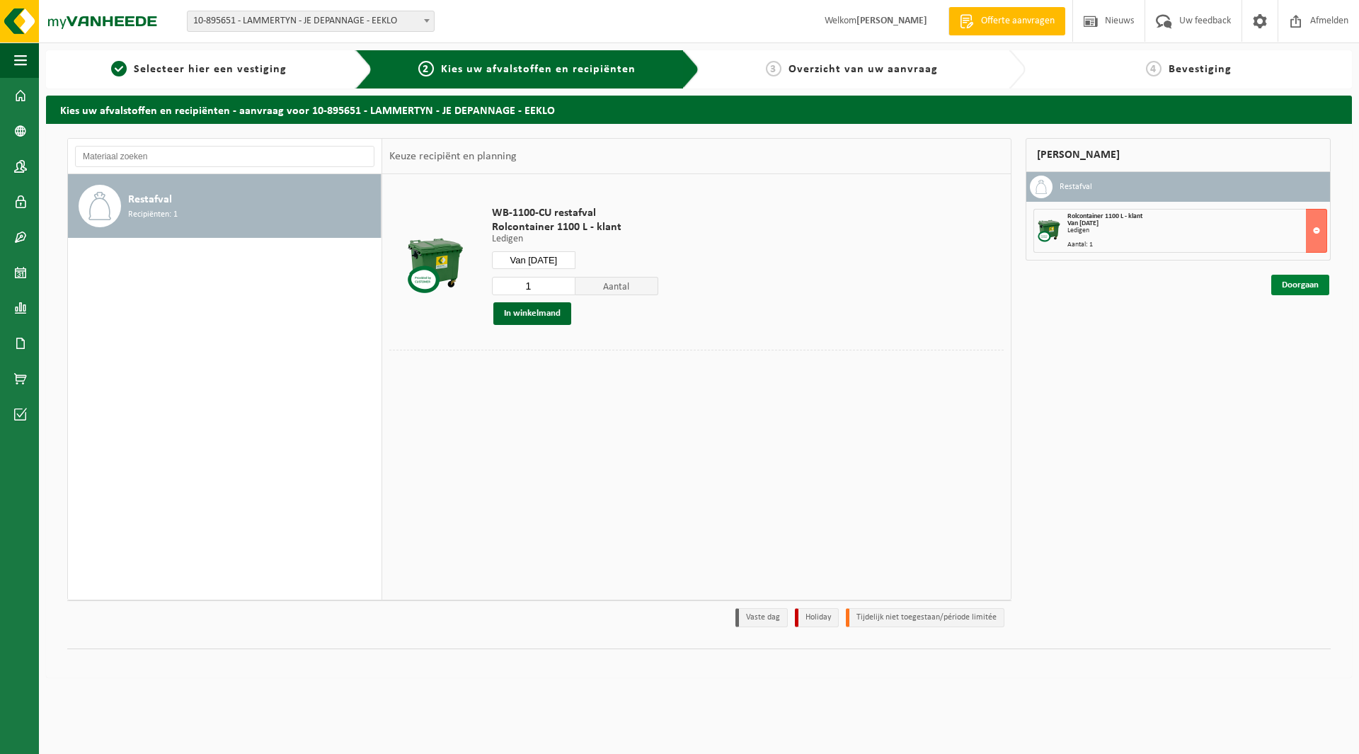
click at [1309, 282] on link "Doorgaan" at bounding box center [1300, 285] width 58 height 21
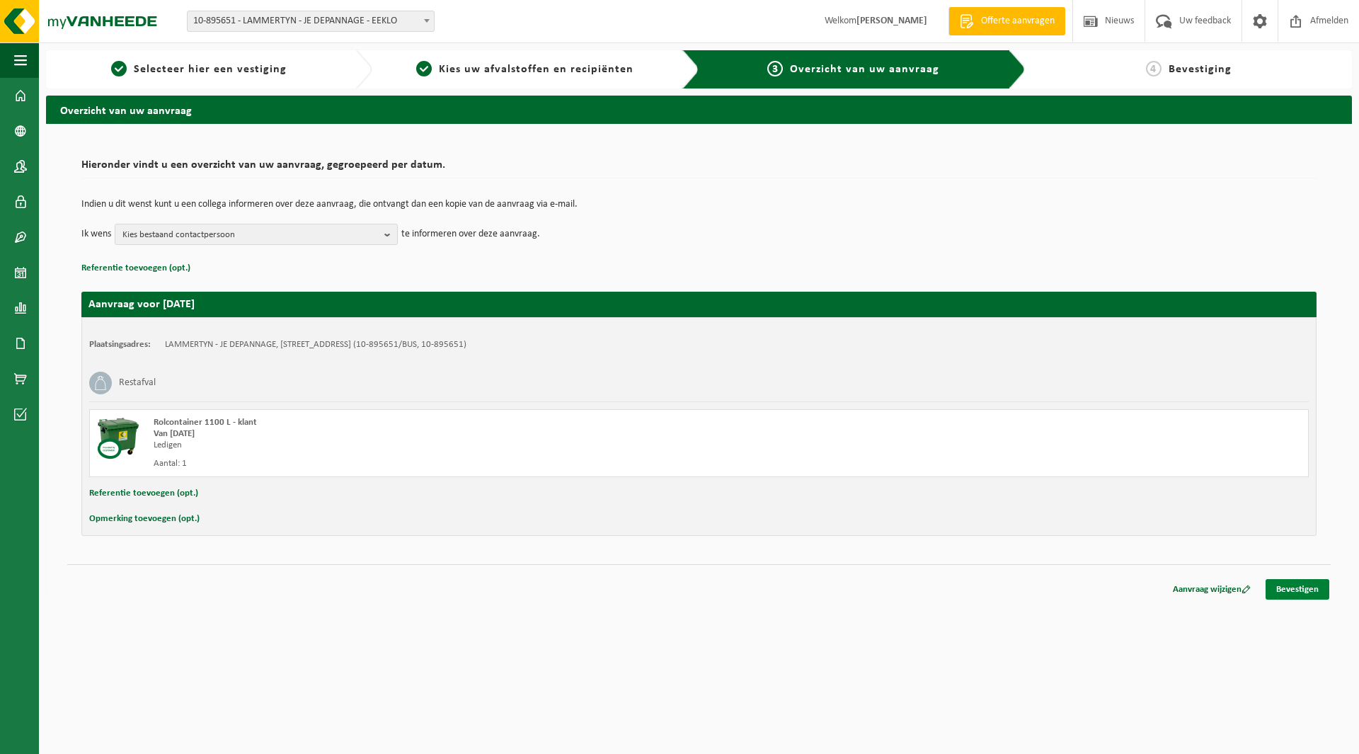
click at [1289, 591] on link "Bevestigen" at bounding box center [1297, 589] width 64 height 21
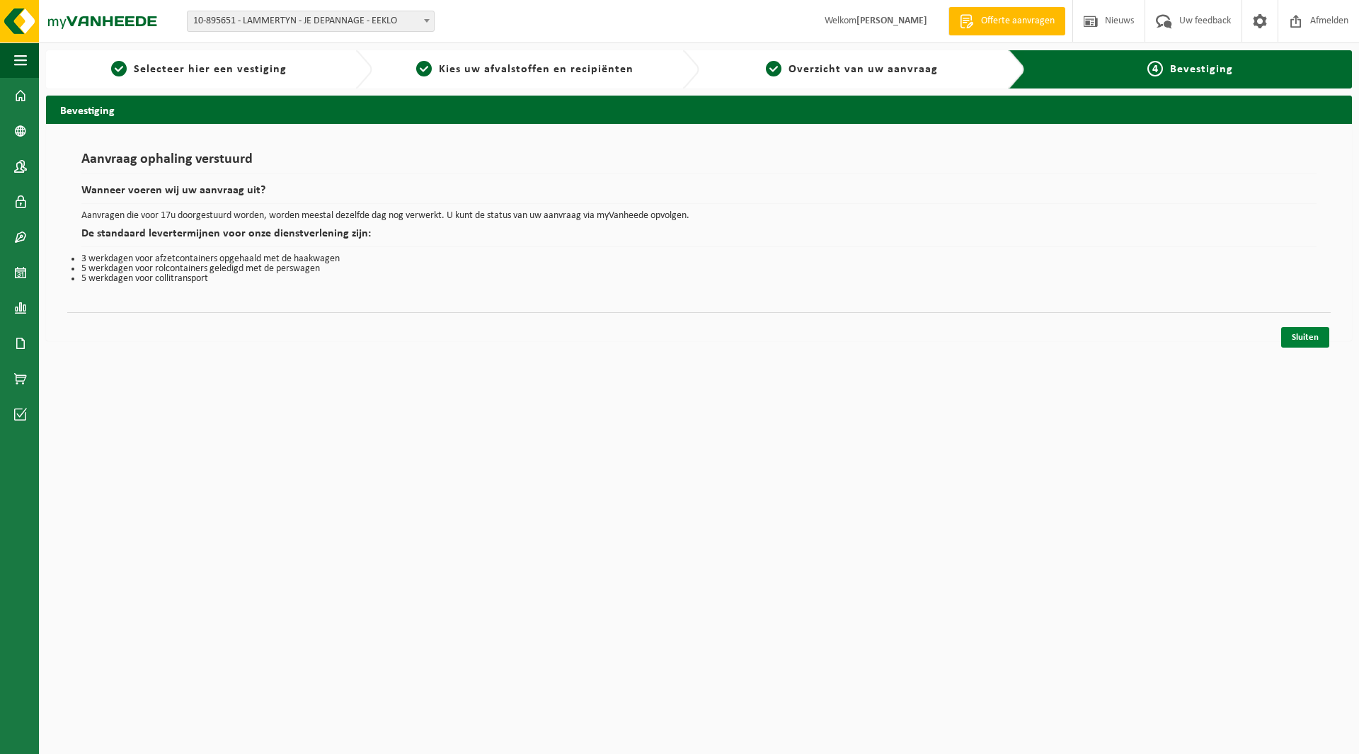
click at [1293, 337] on link "Sluiten" at bounding box center [1305, 337] width 48 height 21
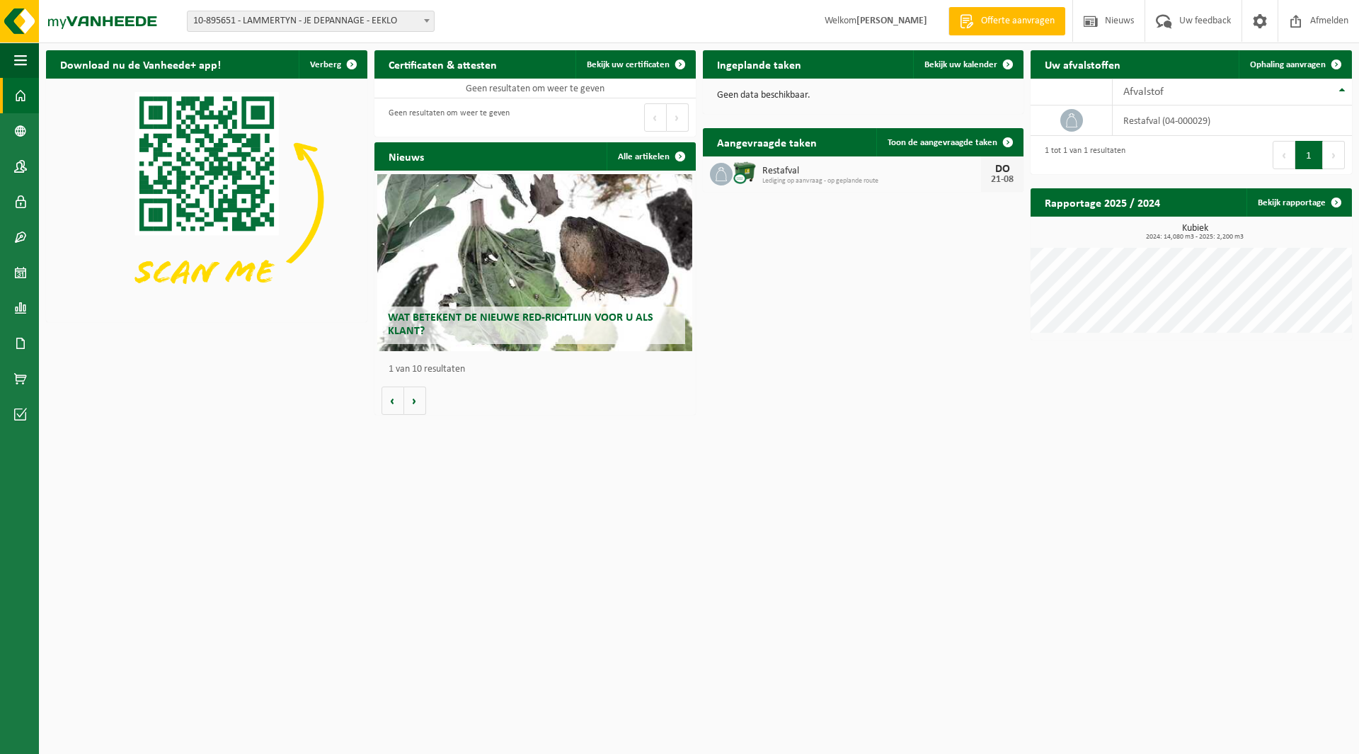
click at [211, 22] on span "10-895651 - LAMMERTYN - JE DEPANNAGE - EEKLO" at bounding box center [311, 21] width 246 height 20
type input "joli"
select select "143476"
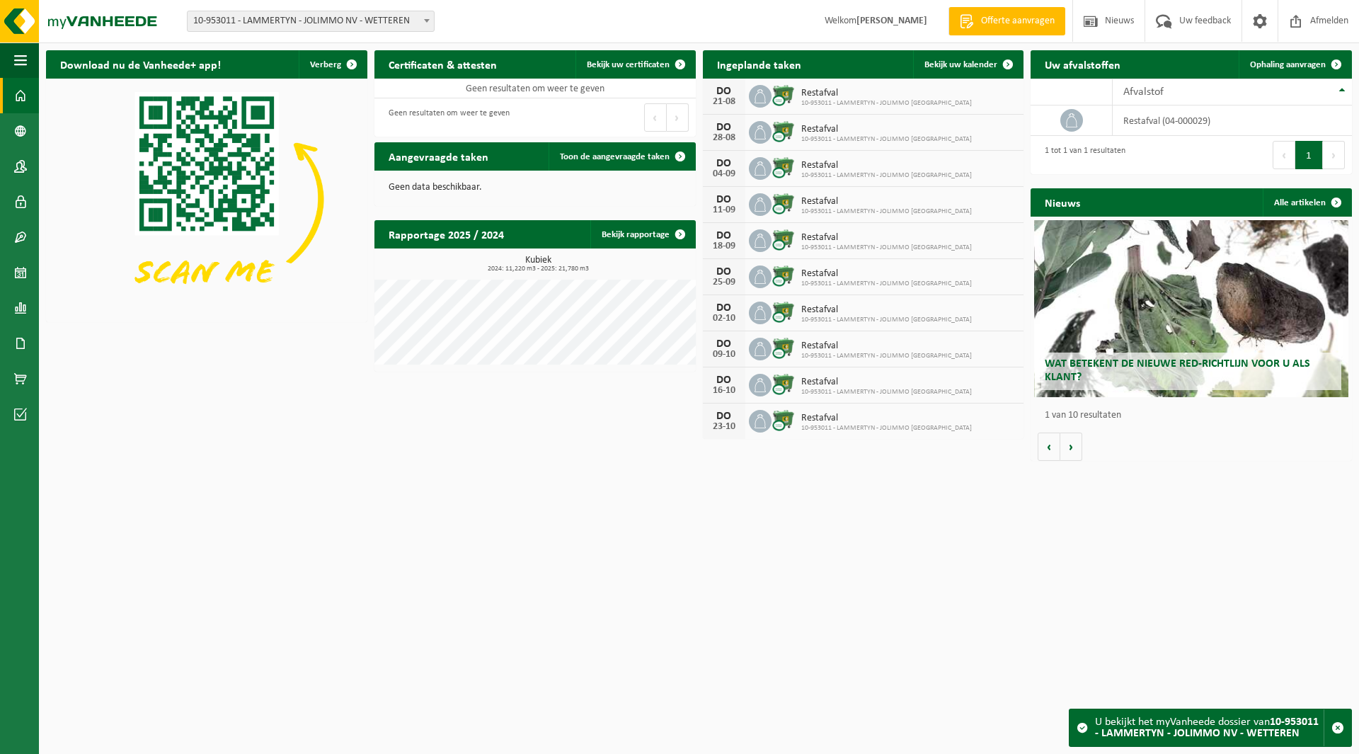
click at [289, 28] on span "10-953011 - LAMMERTYN - JOLIMMO NV - WETTEREN" at bounding box center [311, 21] width 246 height 20
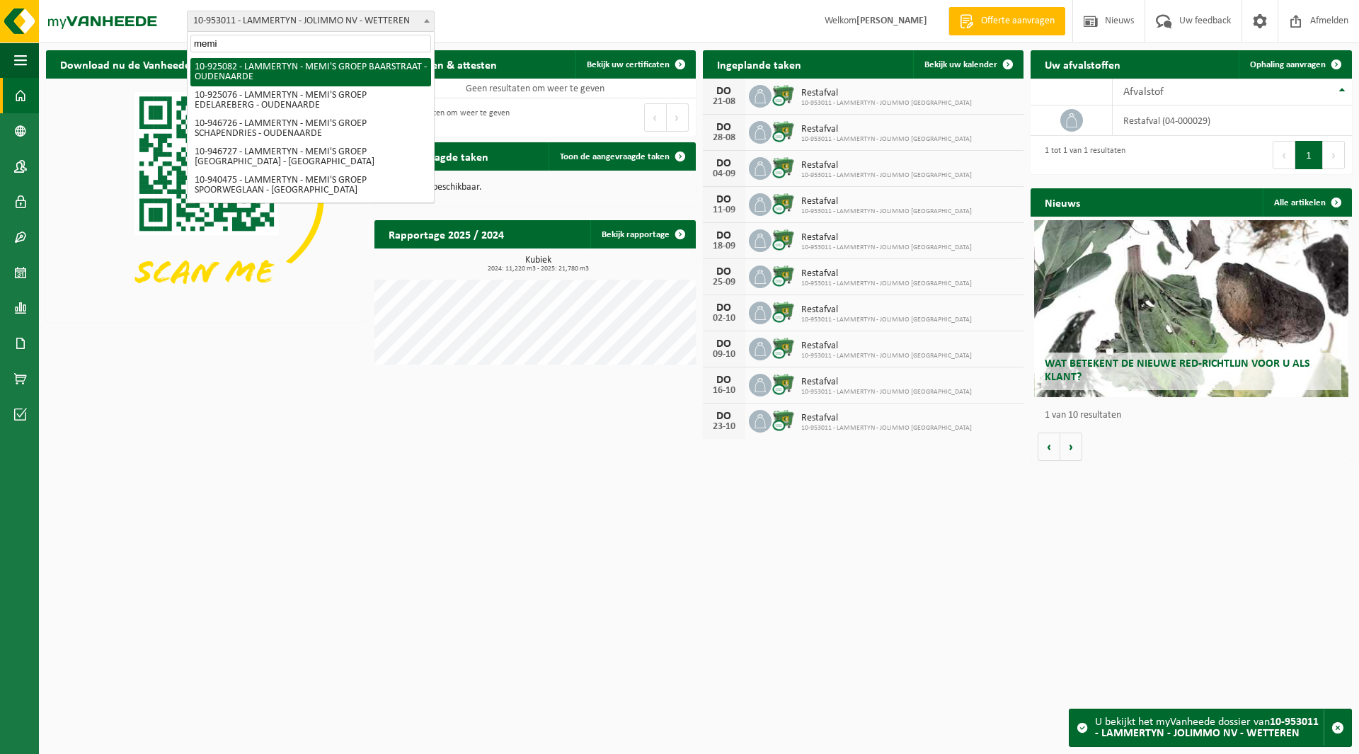
type input "memi"
select select "131705"
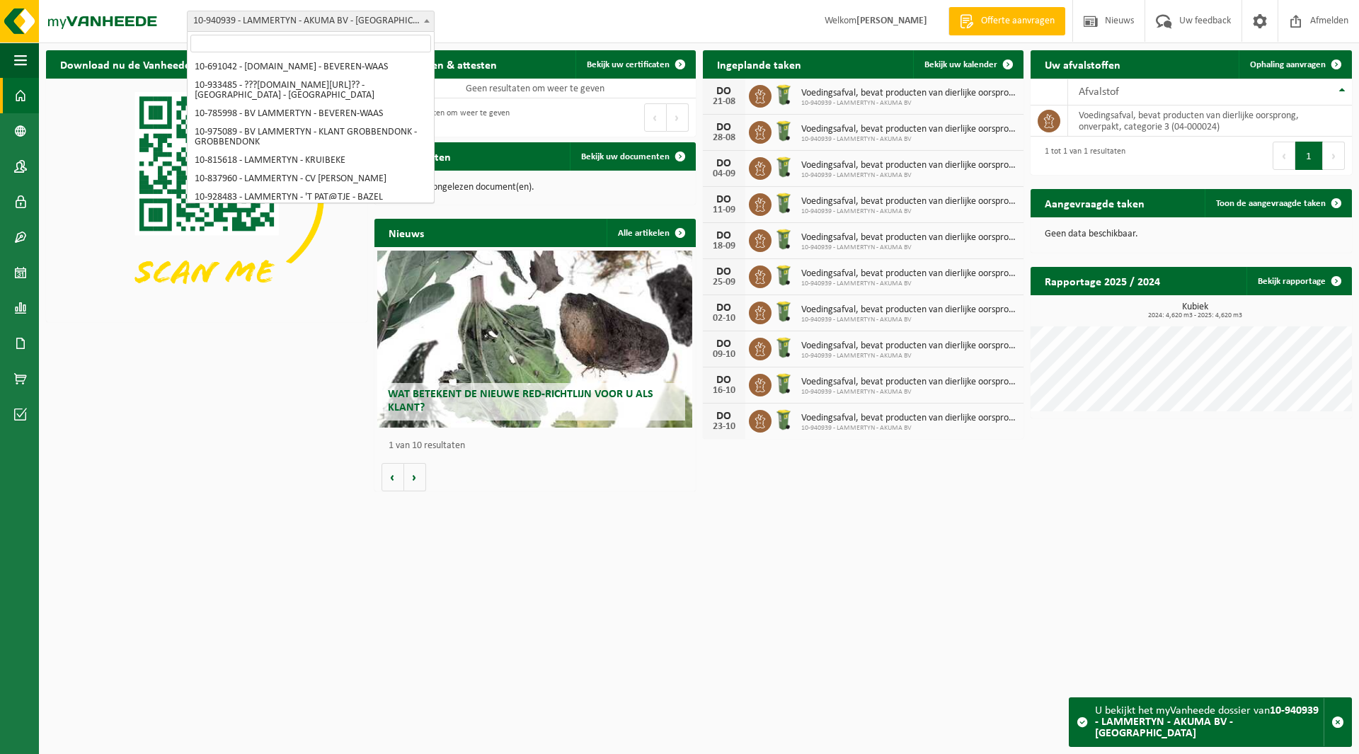
click at [305, 17] on span "10-940939 - LAMMERTYN - AKUMA BV - [GEOGRAPHIC_DATA]" at bounding box center [311, 21] width 246 height 20
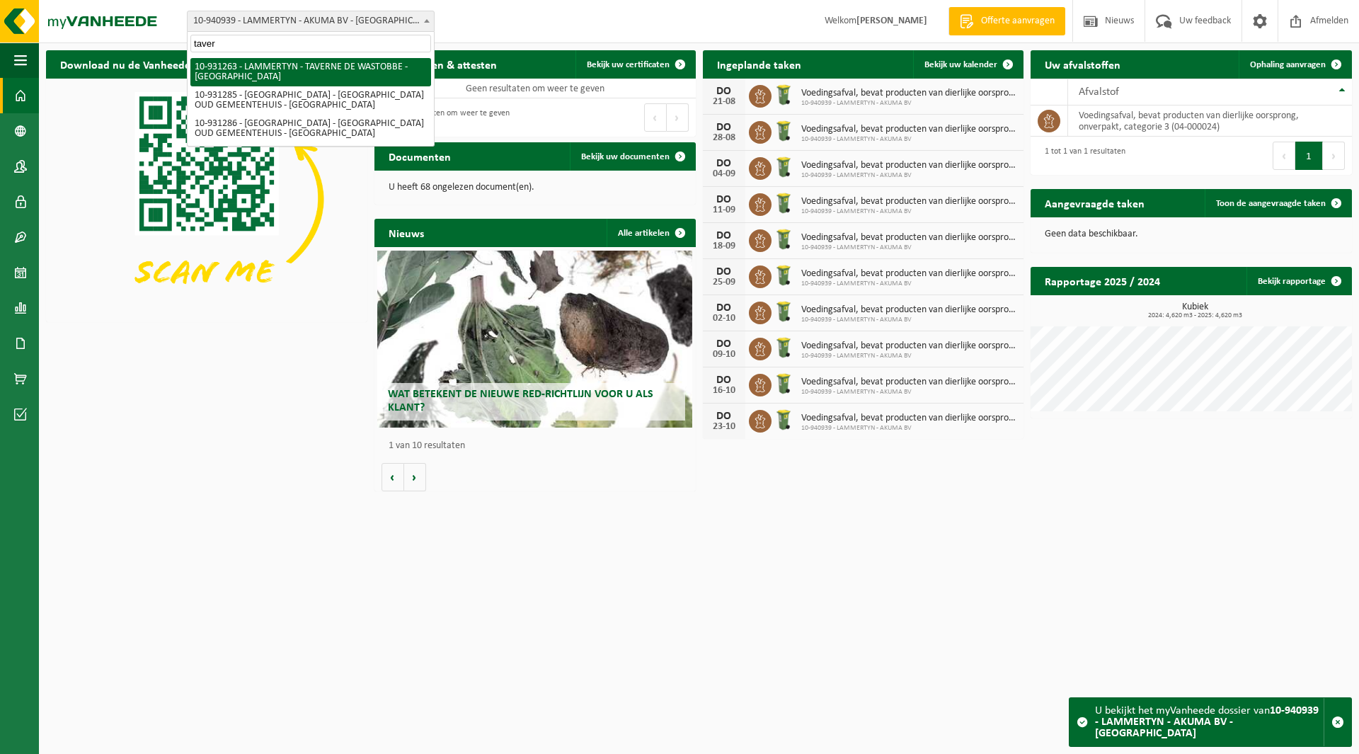
type input "taver"
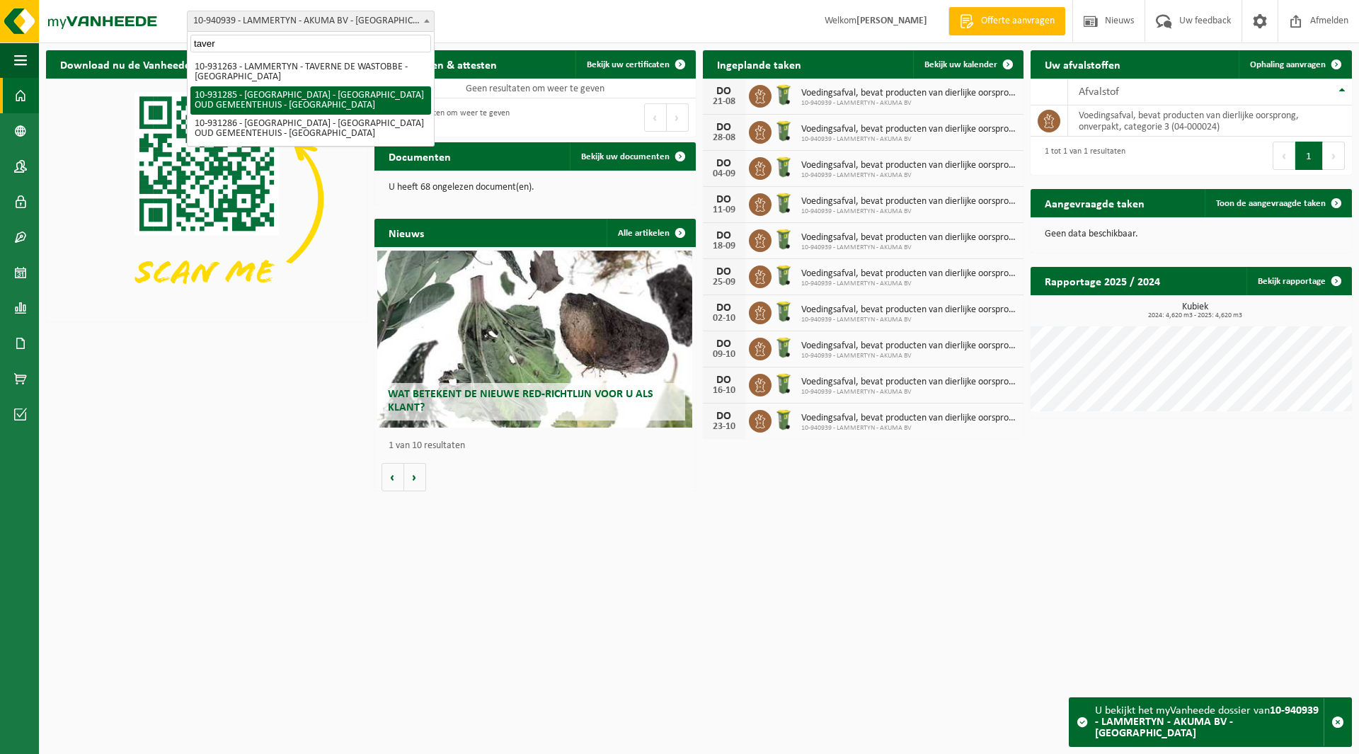
select select "134670"
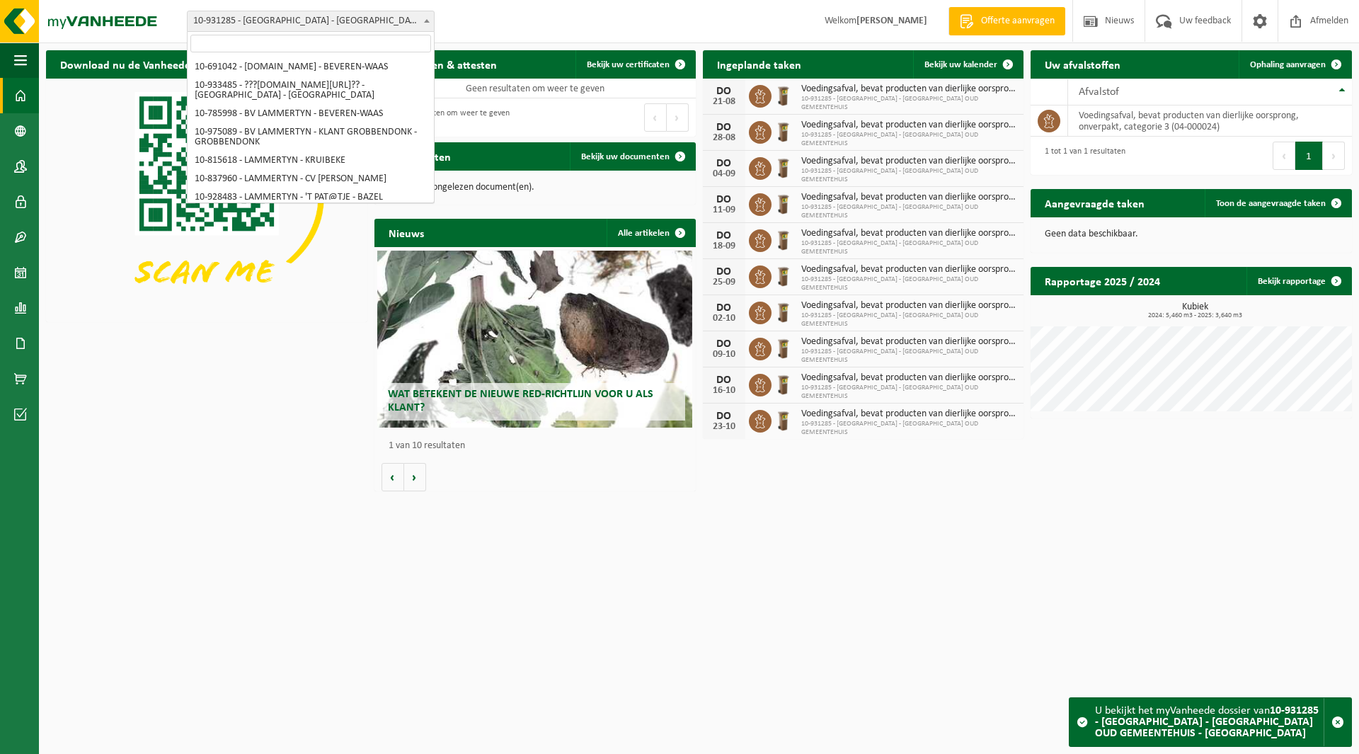
click at [280, 26] on span "10-931285 - [GEOGRAPHIC_DATA] - [GEOGRAPHIC_DATA] OUD GEMEENTEHUIS - [GEOGRAPHI…" at bounding box center [311, 21] width 246 height 20
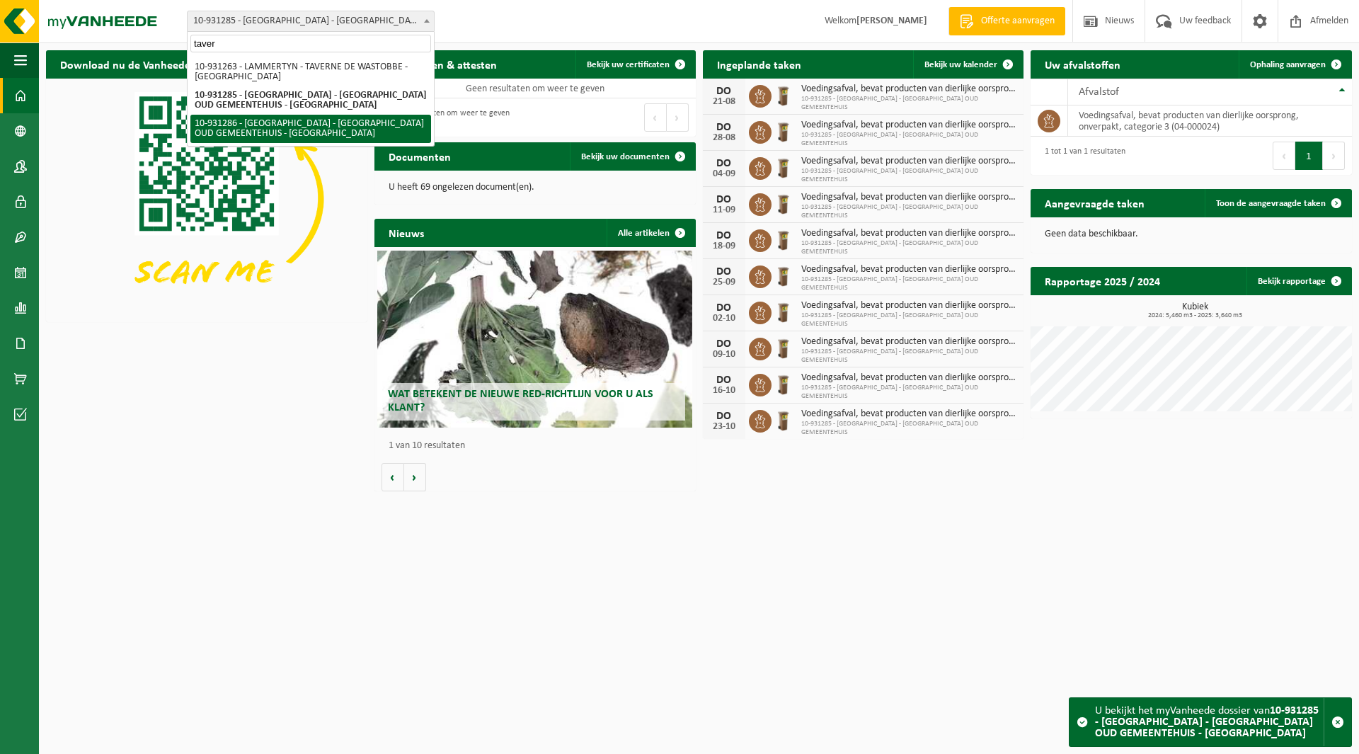
type input "taver"
select select "134671"
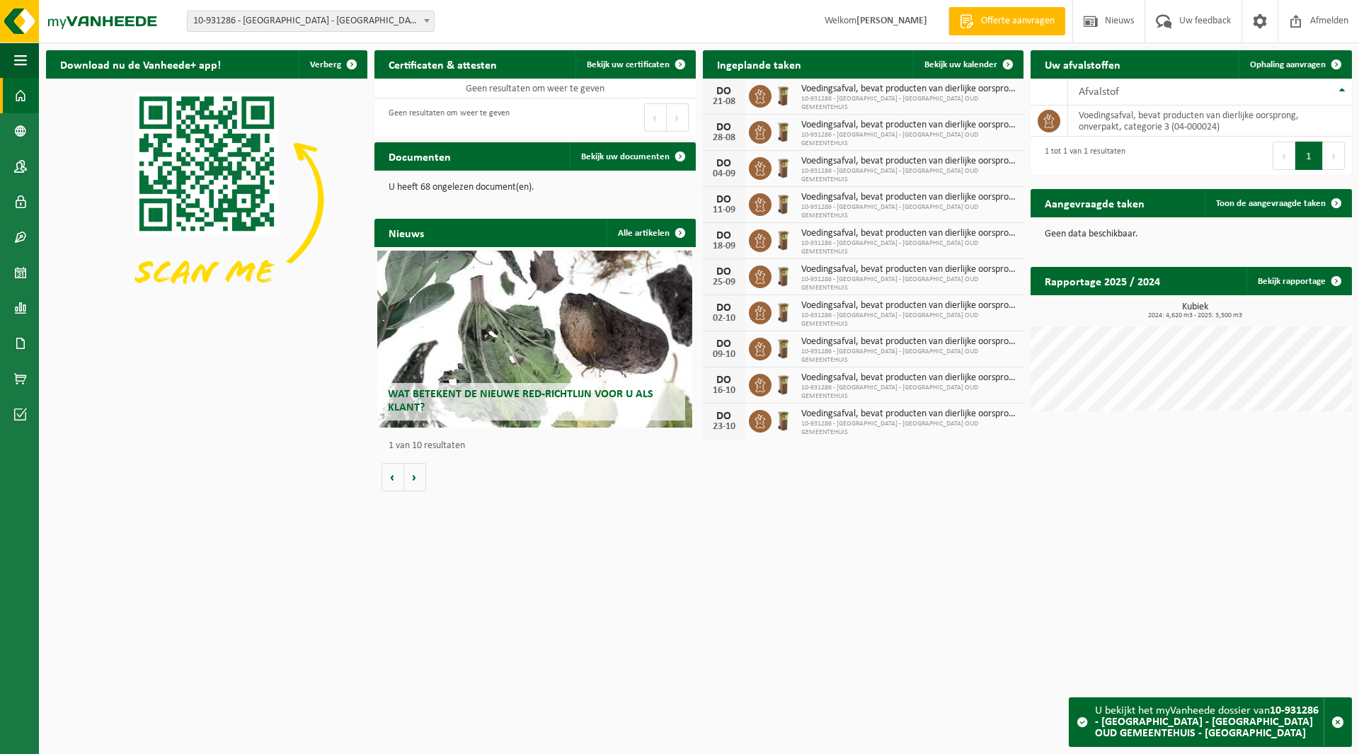
click at [241, 18] on span "10-931286 - [GEOGRAPHIC_DATA] - [GEOGRAPHIC_DATA] OUD GEMEENTEHUIS - [GEOGRAPHI…" at bounding box center [311, 21] width 246 height 20
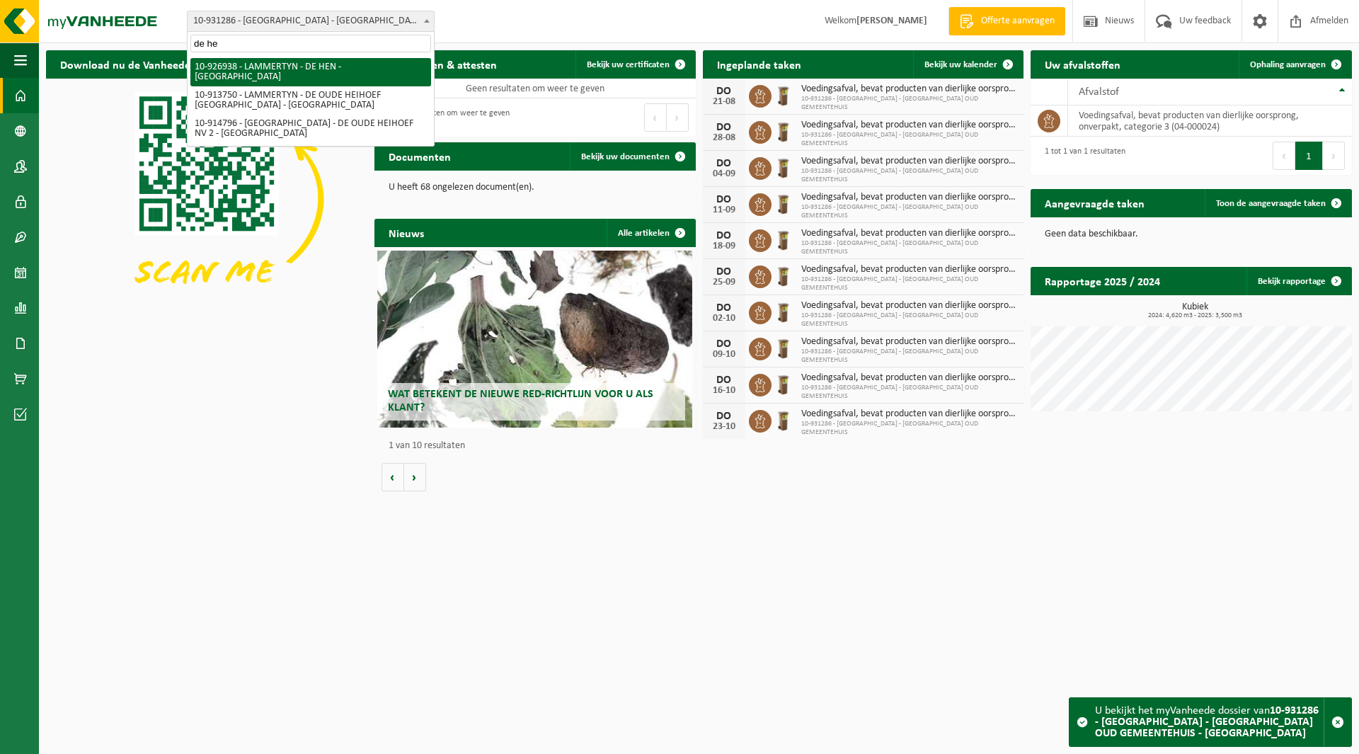
type input "de he"
drag, startPoint x: 247, startPoint y: 12, endPoint x: 250, endPoint y: 23, distance: 11.7
click at [248, 13] on span "10-931286 - [GEOGRAPHIC_DATA] - [GEOGRAPHIC_DATA] OUD GEMEENTEHUIS - [GEOGRAPHI…" at bounding box center [311, 21] width 246 height 20
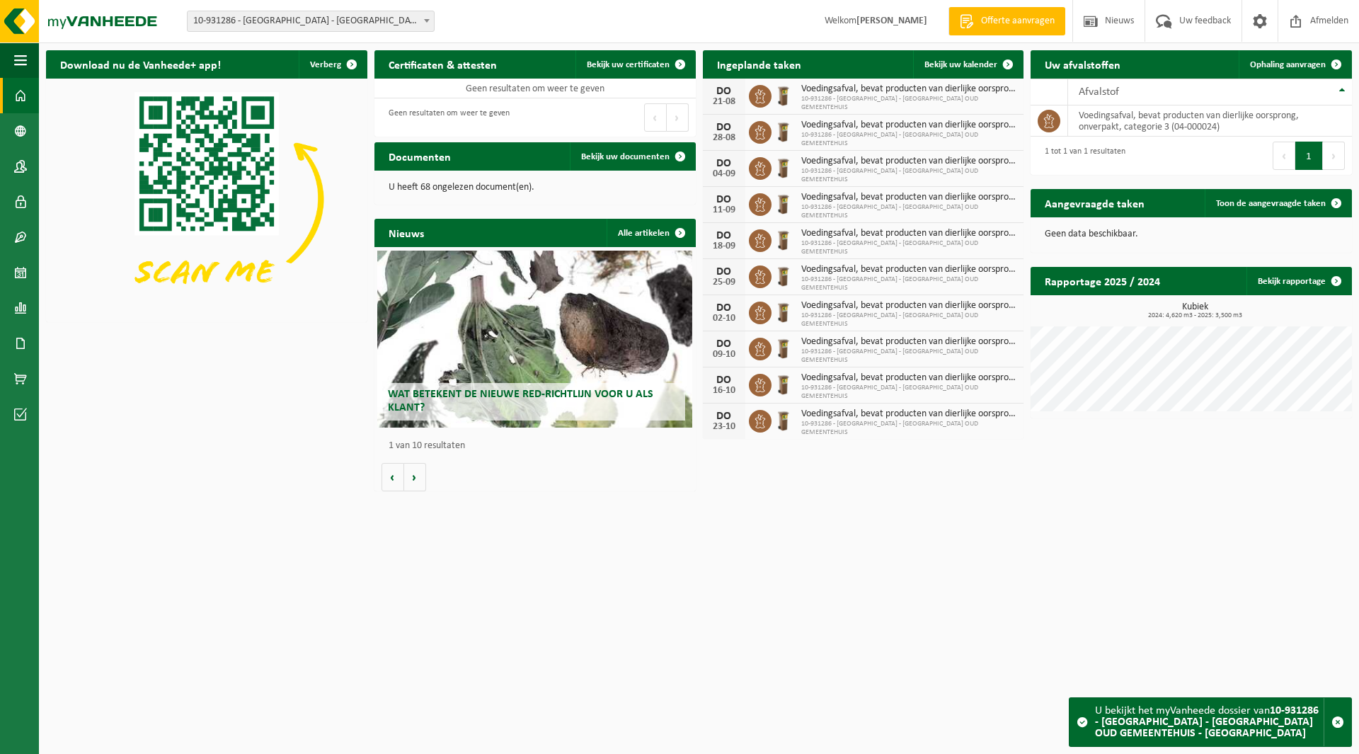
click at [250, 18] on span "10-931286 - [GEOGRAPHIC_DATA] - [GEOGRAPHIC_DATA] OUD GEMEENTEHUIS - [GEOGRAPHI…" at bounding box center [311, 21] width 246 height 20
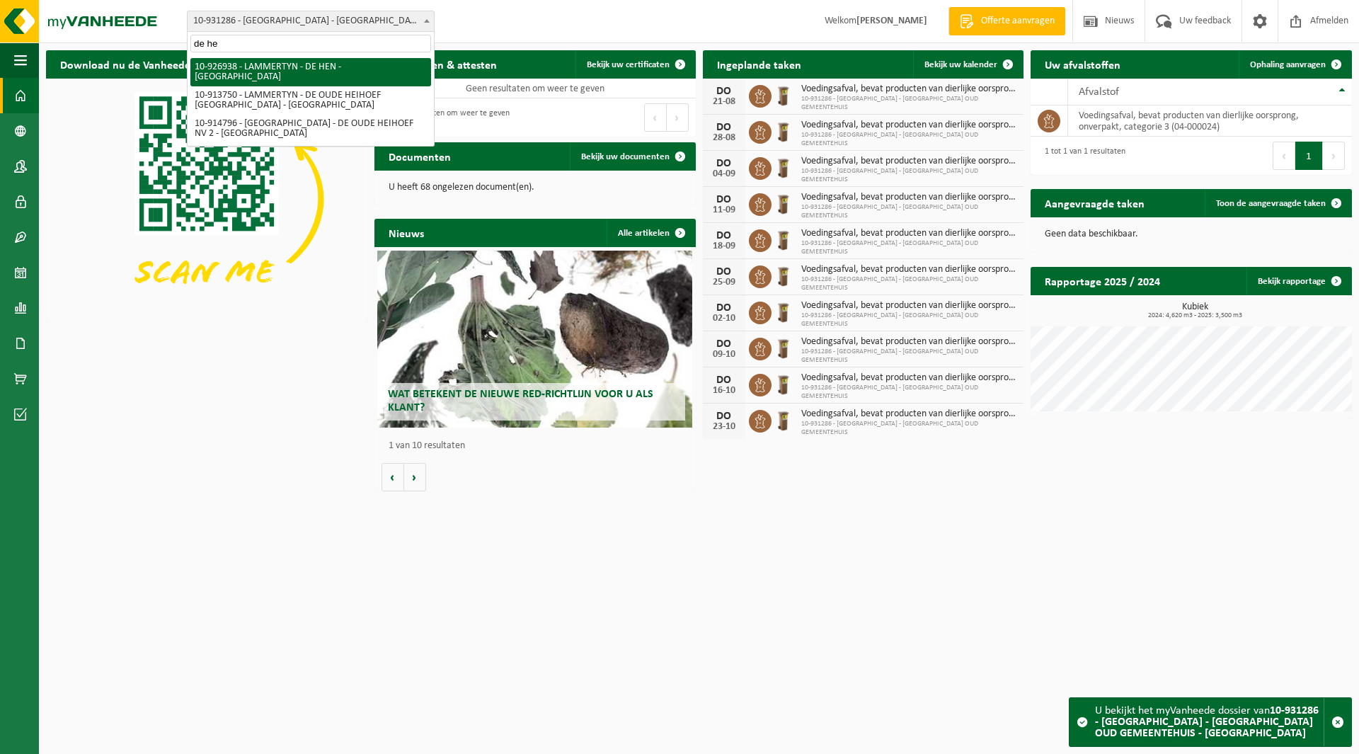
type input "de he"
select select "132629"
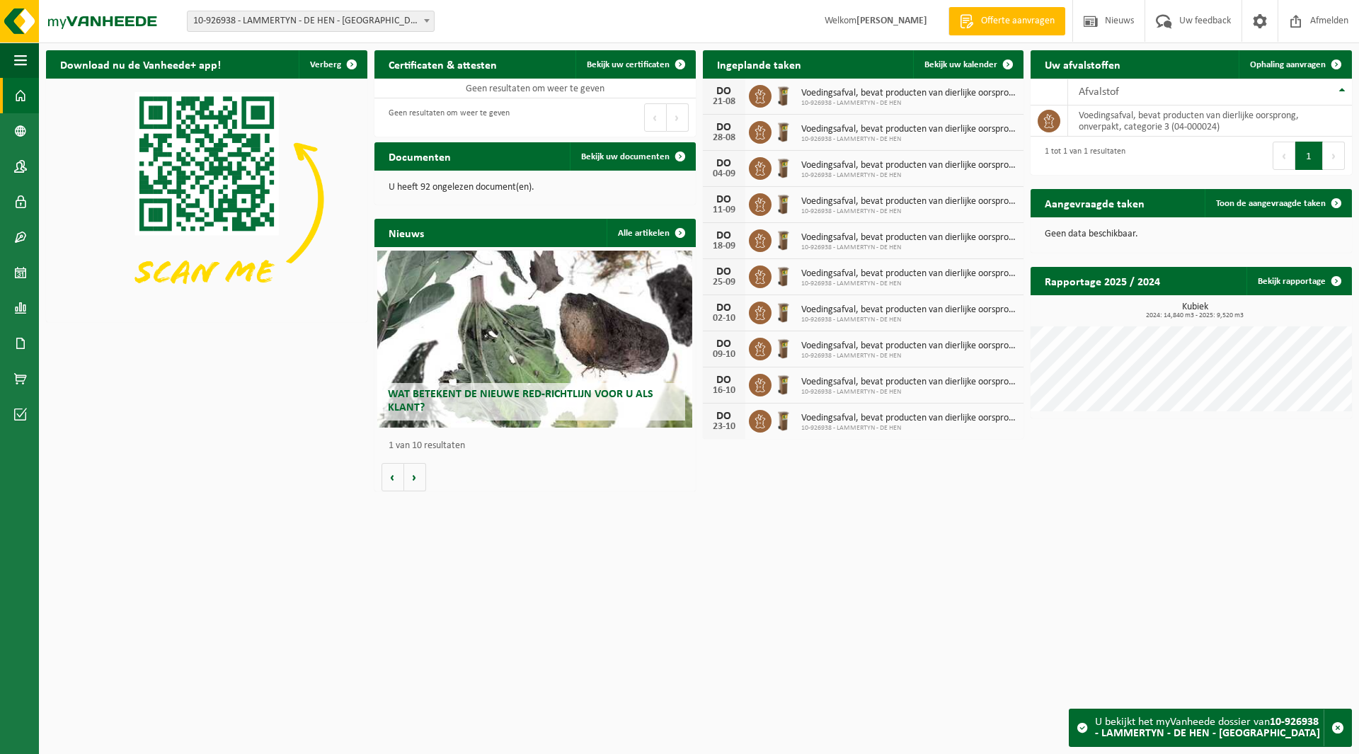
click at [287, 18] on span "10-926938 - LAMMERTYN - DE HEN - [GEOGRAPHIC_DATA]" at bounding box center [311, 21] width 246 height 20
type input "knol"
select select "107428"
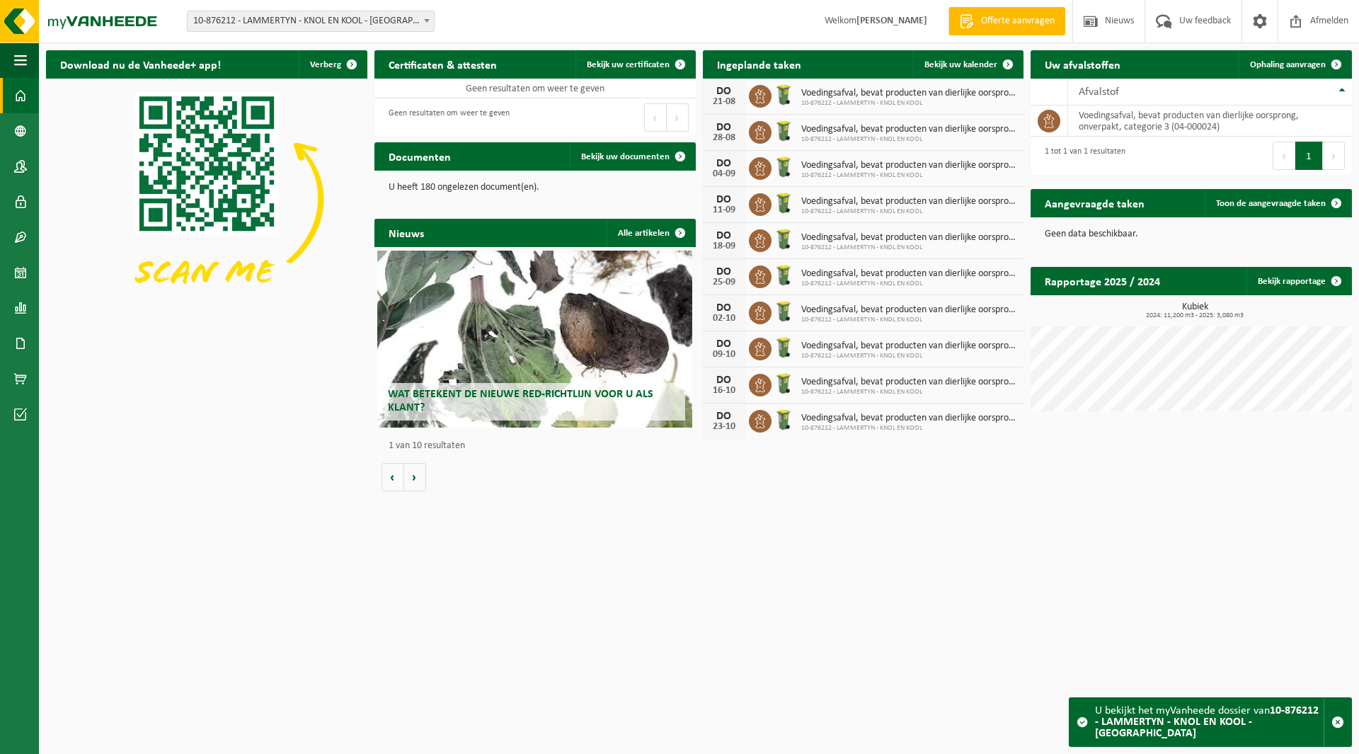
click at [251, 14] on span "10-876212 - LAMMERTYN - KNOL EN KOOL - [GEOGRAPHIC_DATA]" at bounding box center [311, 21] width 246 height 20
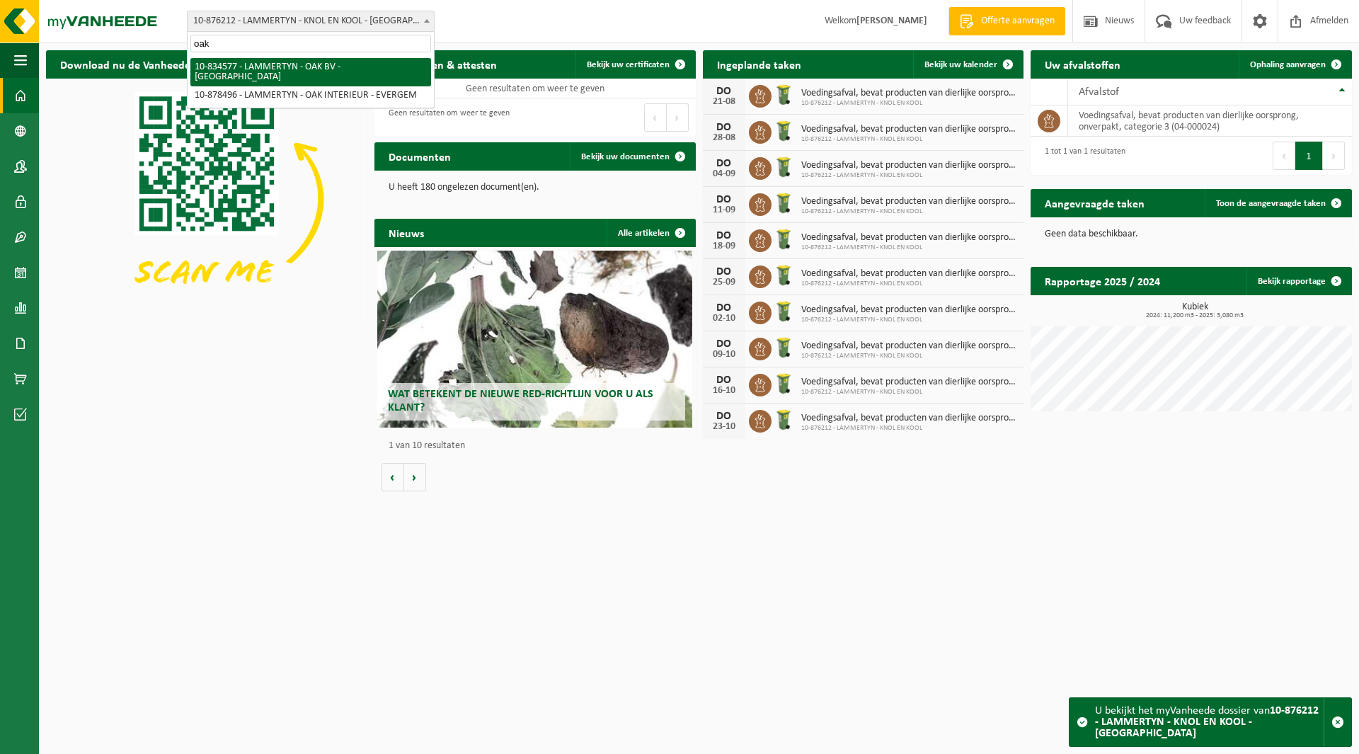
type input "oak"
select select "89899"
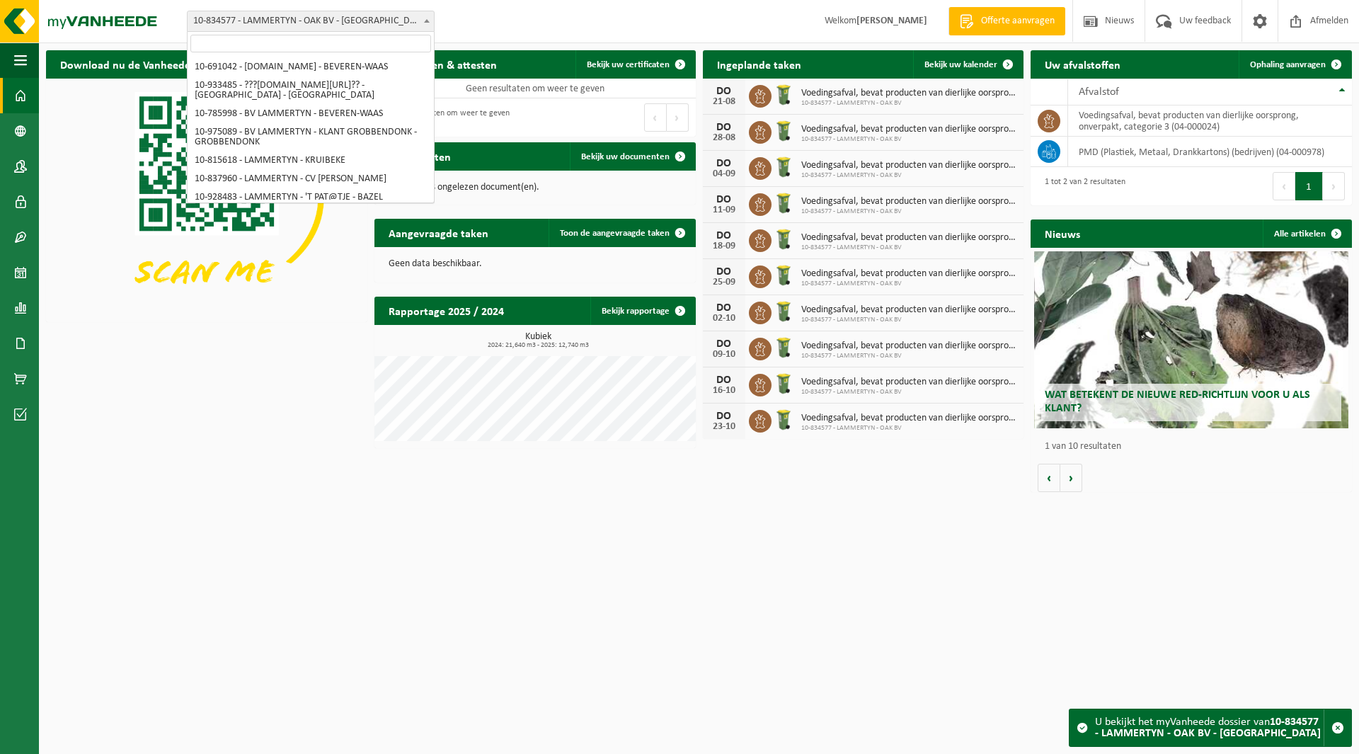
click at [270, 21] on span "10-834577 - LAMMERTYN - OAK BV - [GEOGRAPHIC_DATA]" at bounding box center [311, 21] width 246 height 20
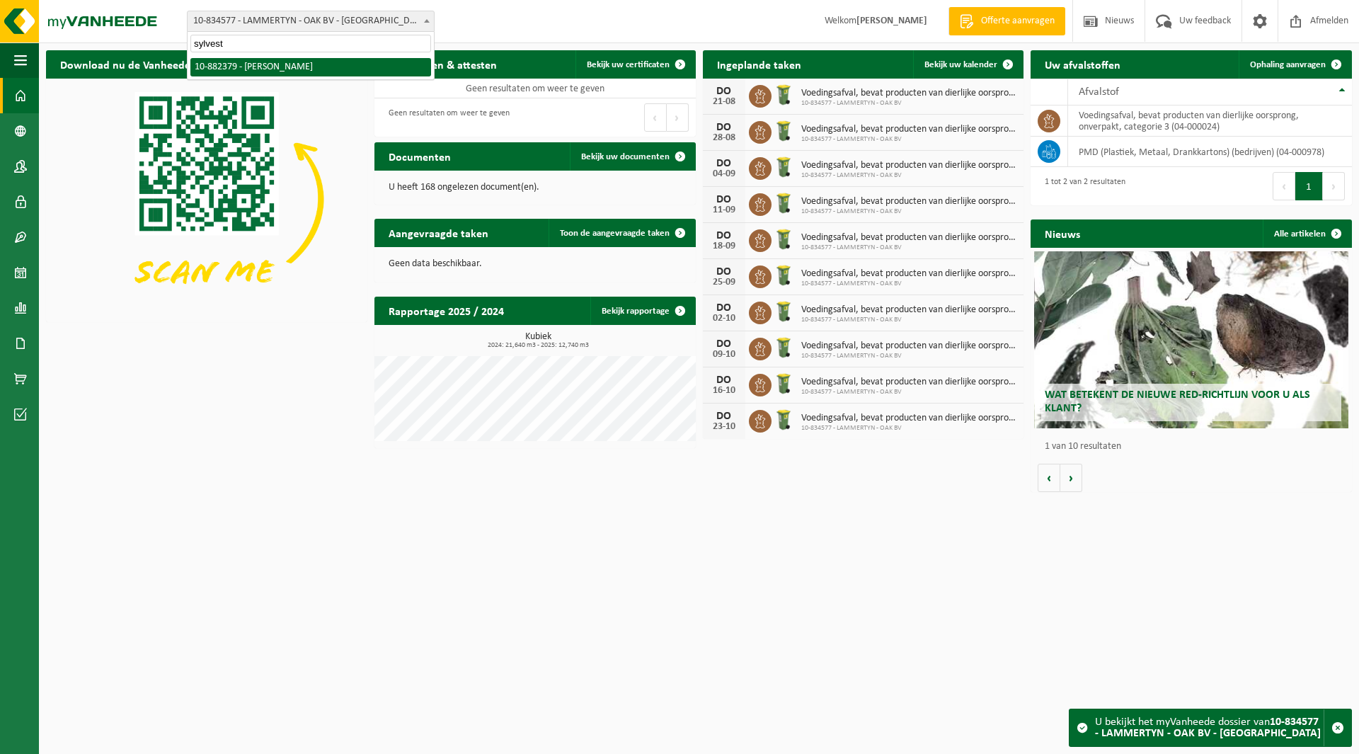
type input "sylvest"
select select "110890"
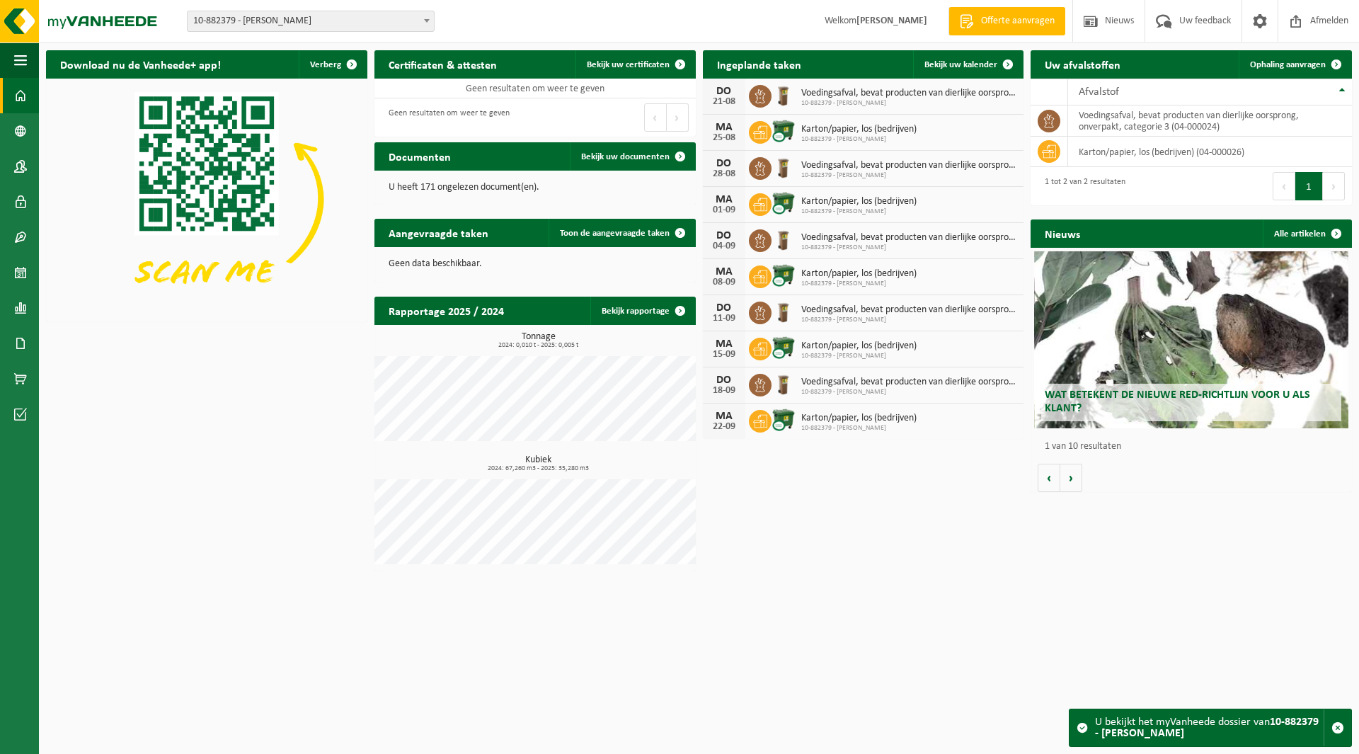
click at [284, 14] on span "10-882379 - [PERSON_NAME]" at bounding box center [311, 21] width 246 height 20
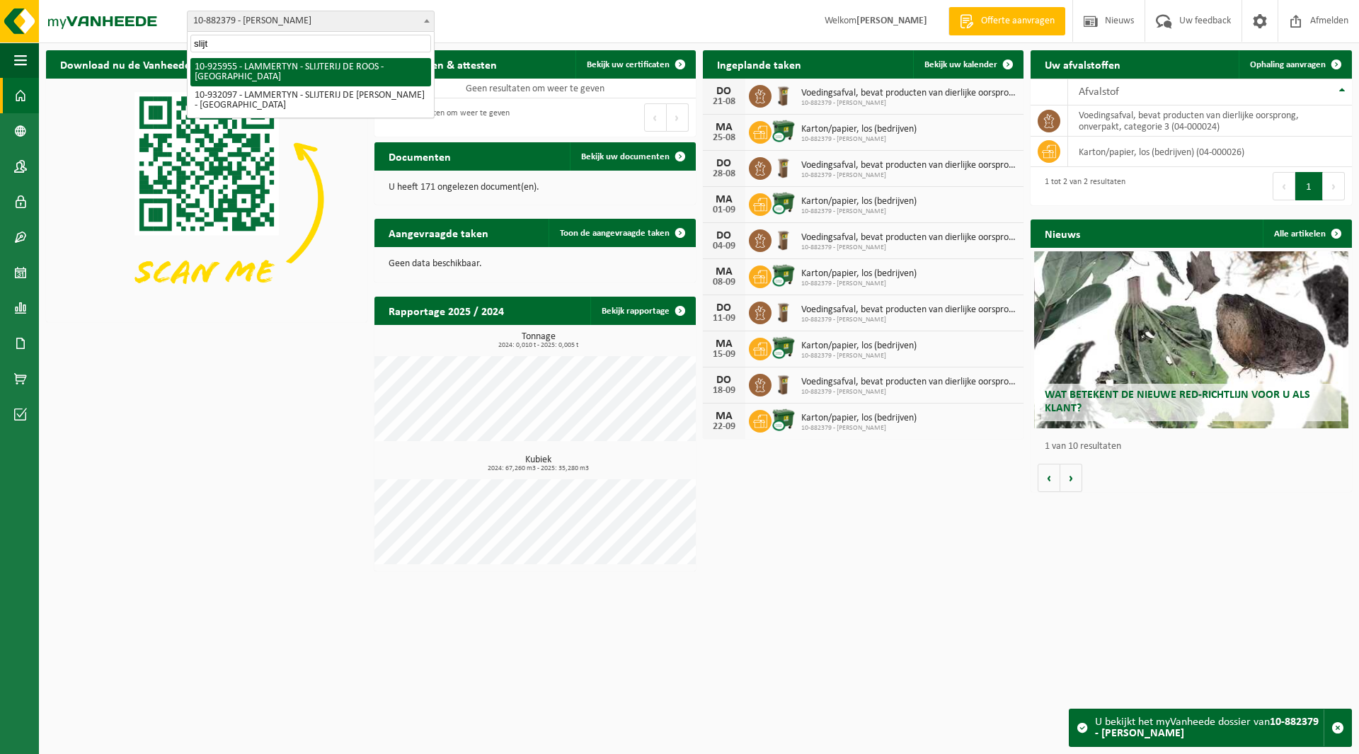
type input "slijt"
select select "132149"
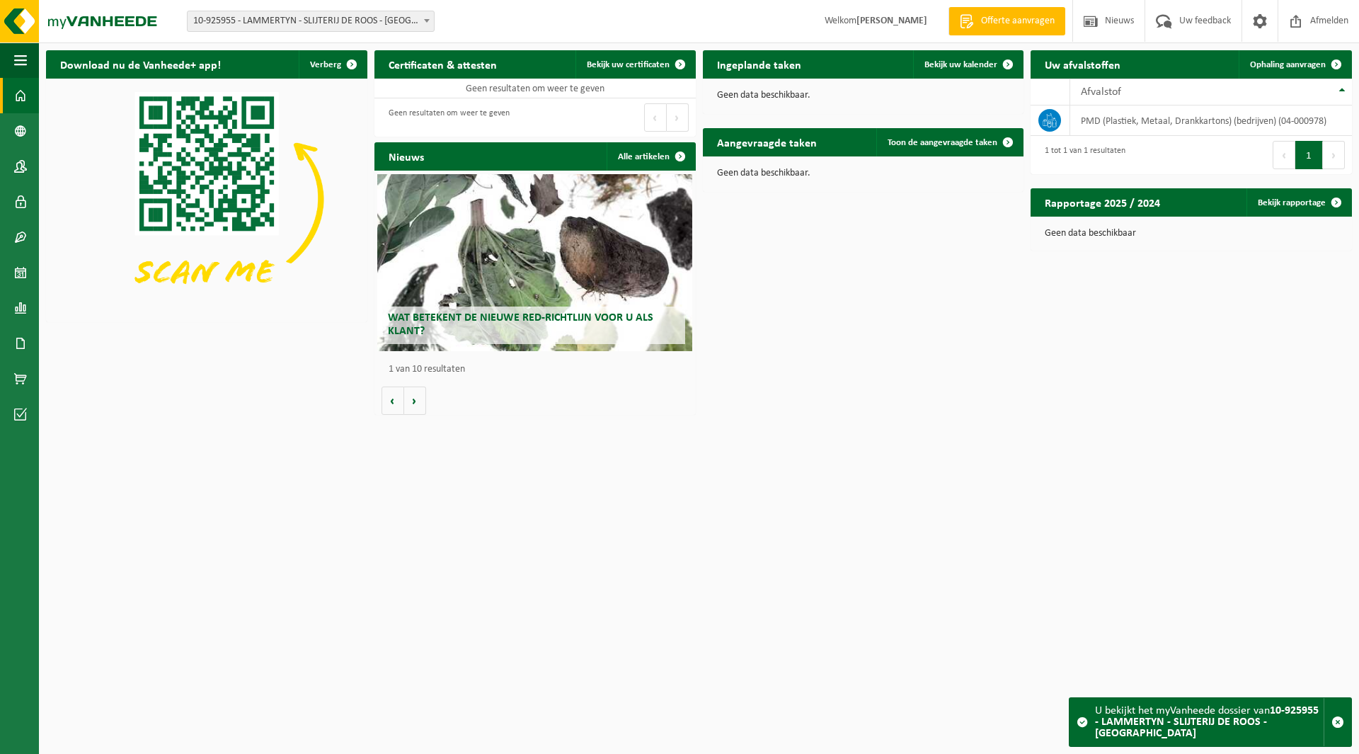
click at [294, 25] on span "10-925955 - LAMMERTYN - SLIJTERIJ DE ROOS - [GEOGRAPHIC_DATA]" at bounding box center [311, 21] width 246 height 20
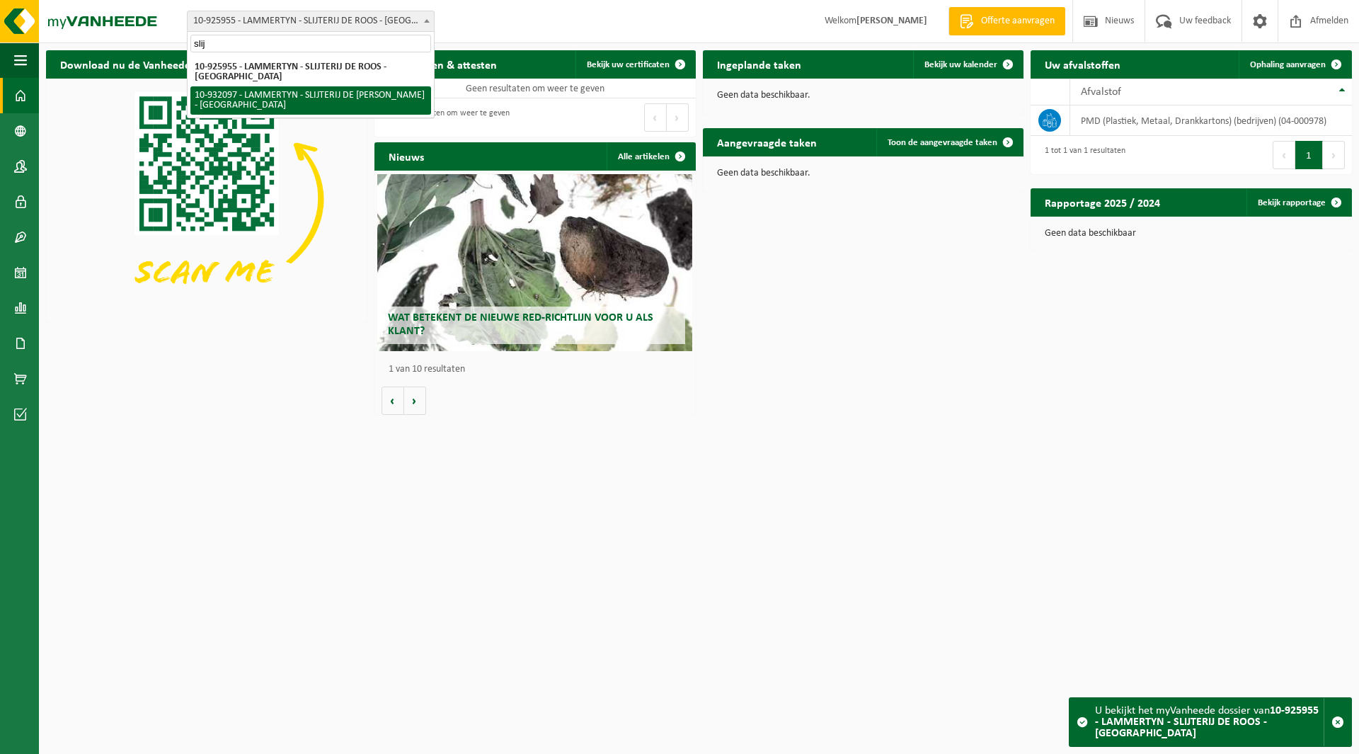
type input "slij"
select select "135065"
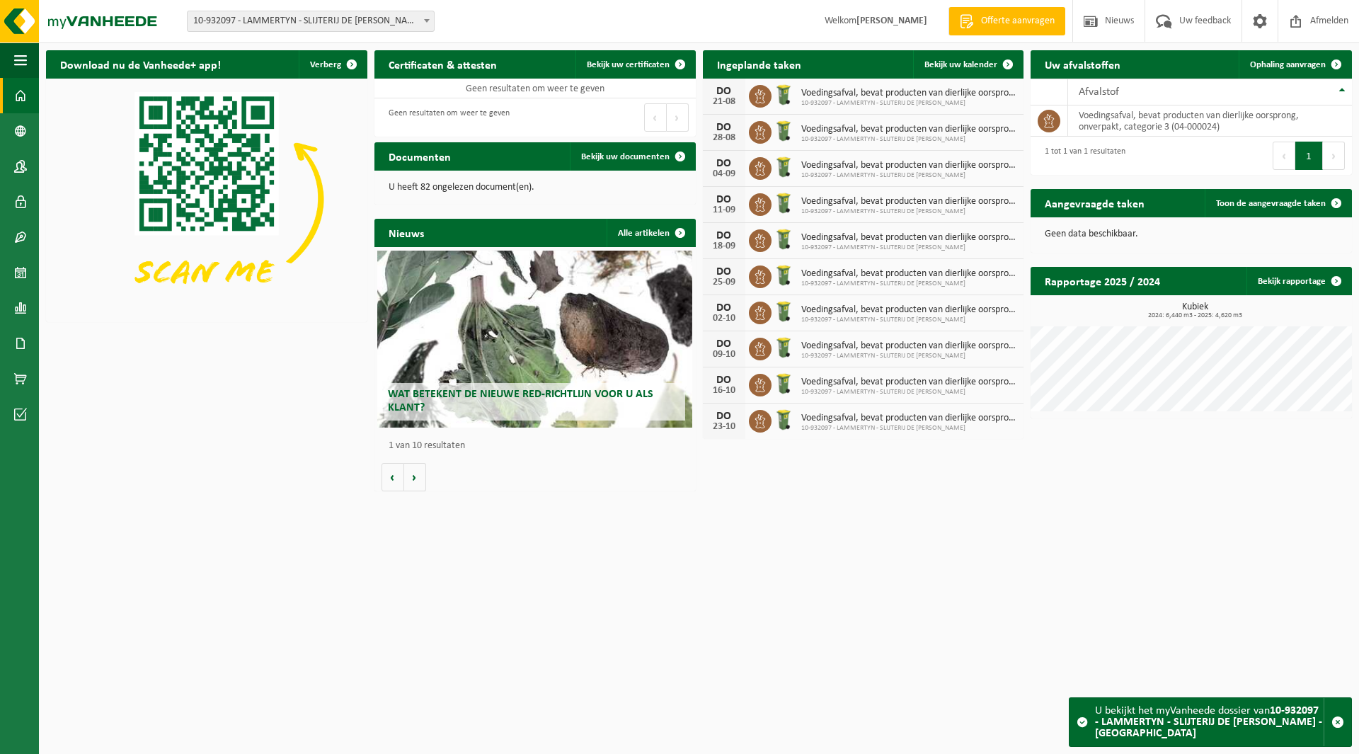
click at [240, 21] on span "10-932097 - LAMMERTYN - SLIJTERIJ DE [PERSON_NAME] - [GEOGRAPHIC_DATA]" at bounding box center [311, 21] width 246 height 20
type input "theo"
select select "101317"
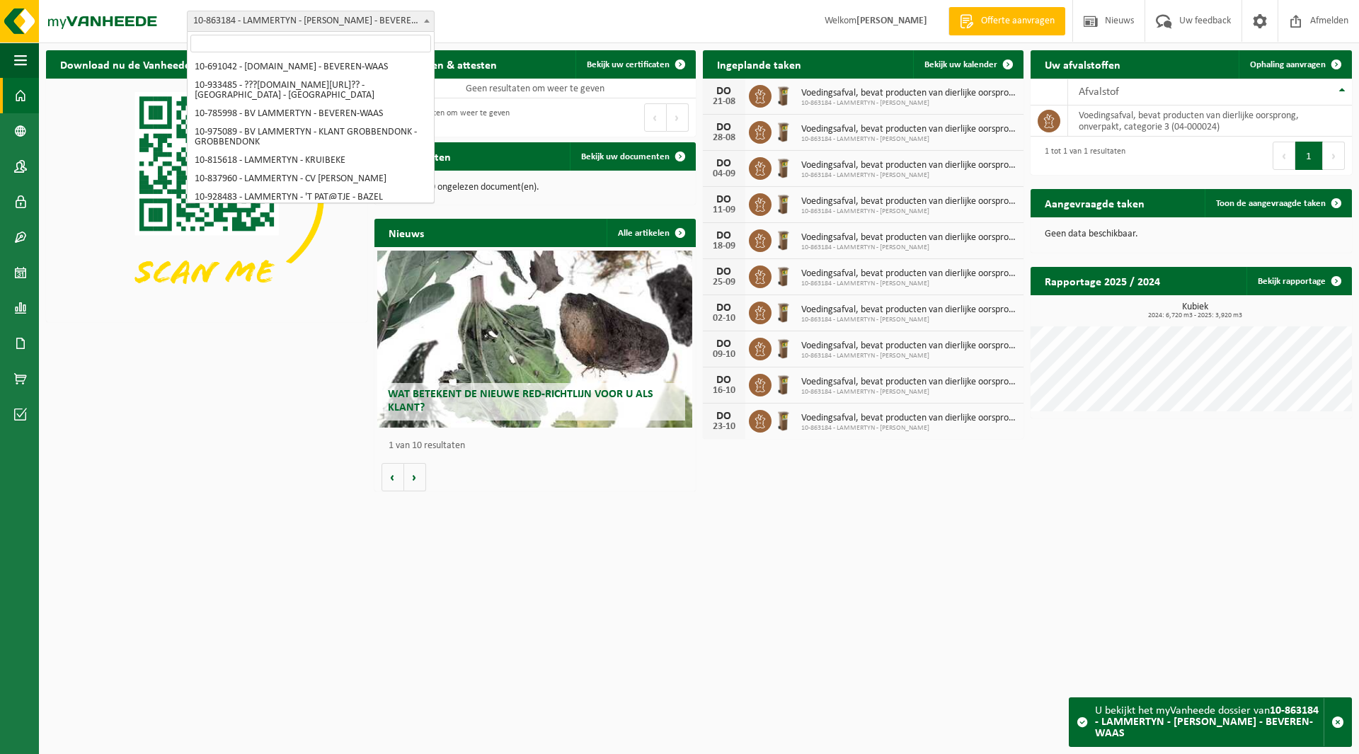
click at [251, 16] on span "10-863184 - LAMMERTYN - [PERSON_NAME] - BEVEREN-WAAS" at bounding box center [311, 21] width 246 height 20
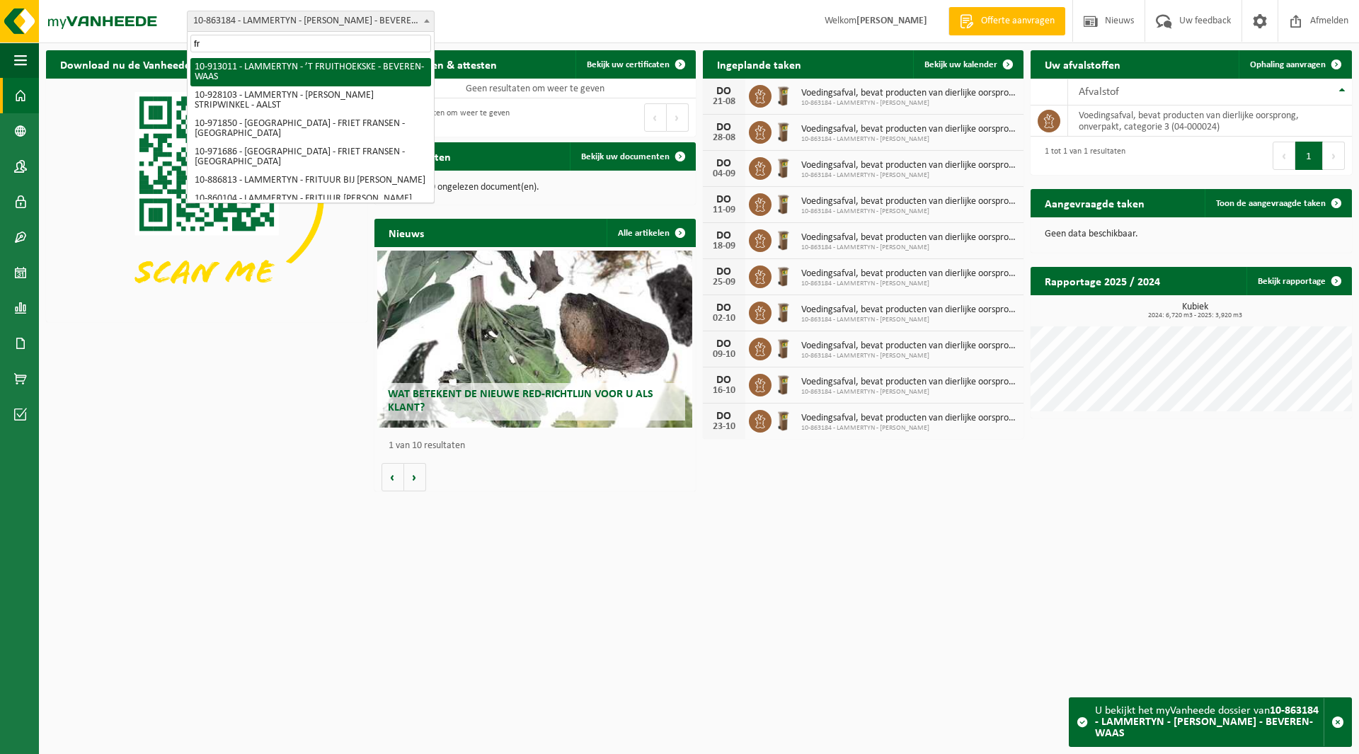
type input "fr"
select select "125896"
